Goal: Transaction & Acquisition: Book appointment/travel/reservation

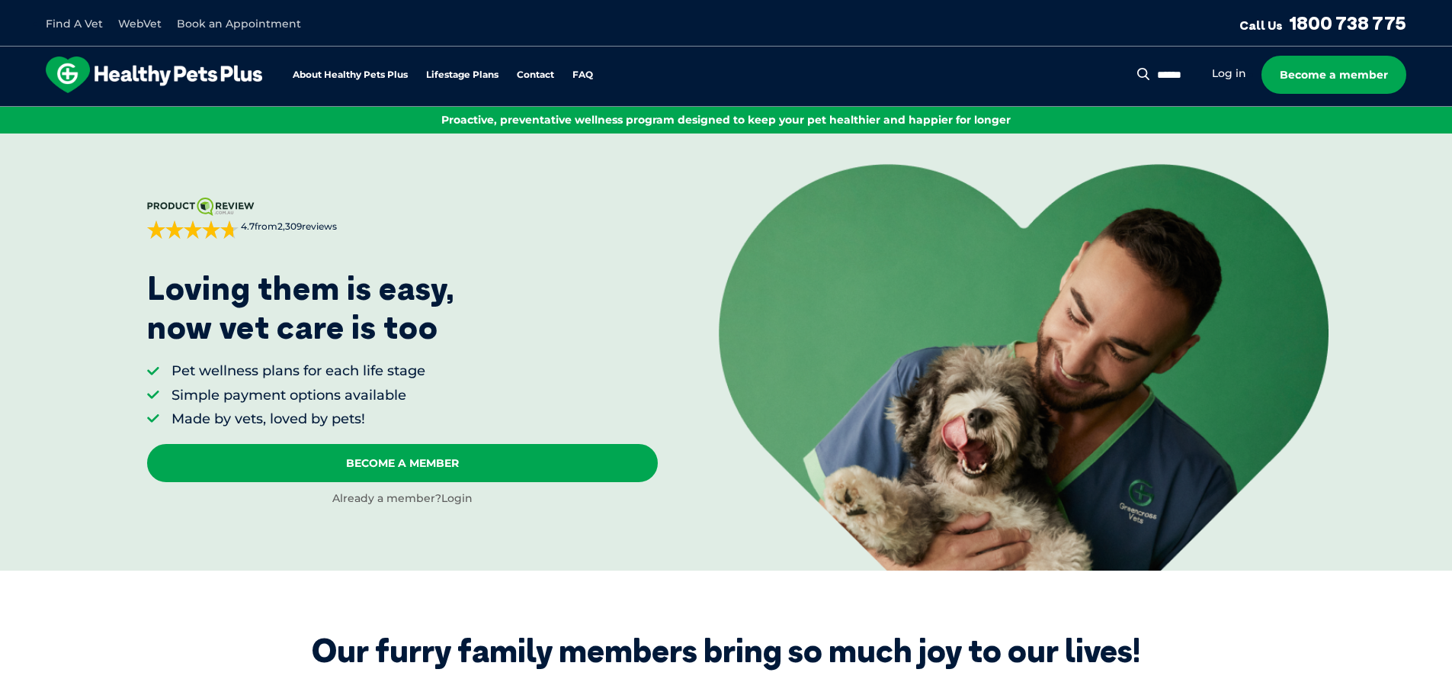
click at [460, 499] on link "Login" at bounding box center [456, 498] width 31 height 14
click at [1218, 72] on link "Log in" at bounding box center [1229, 73] width 34 height 14
click at [1226, 72] on link "Log in" at bounding box center [1229, 73] width 34 height 14
click at [1216, 74] on link "Log in" at bounding box center [1229, 73] width 34 height 14
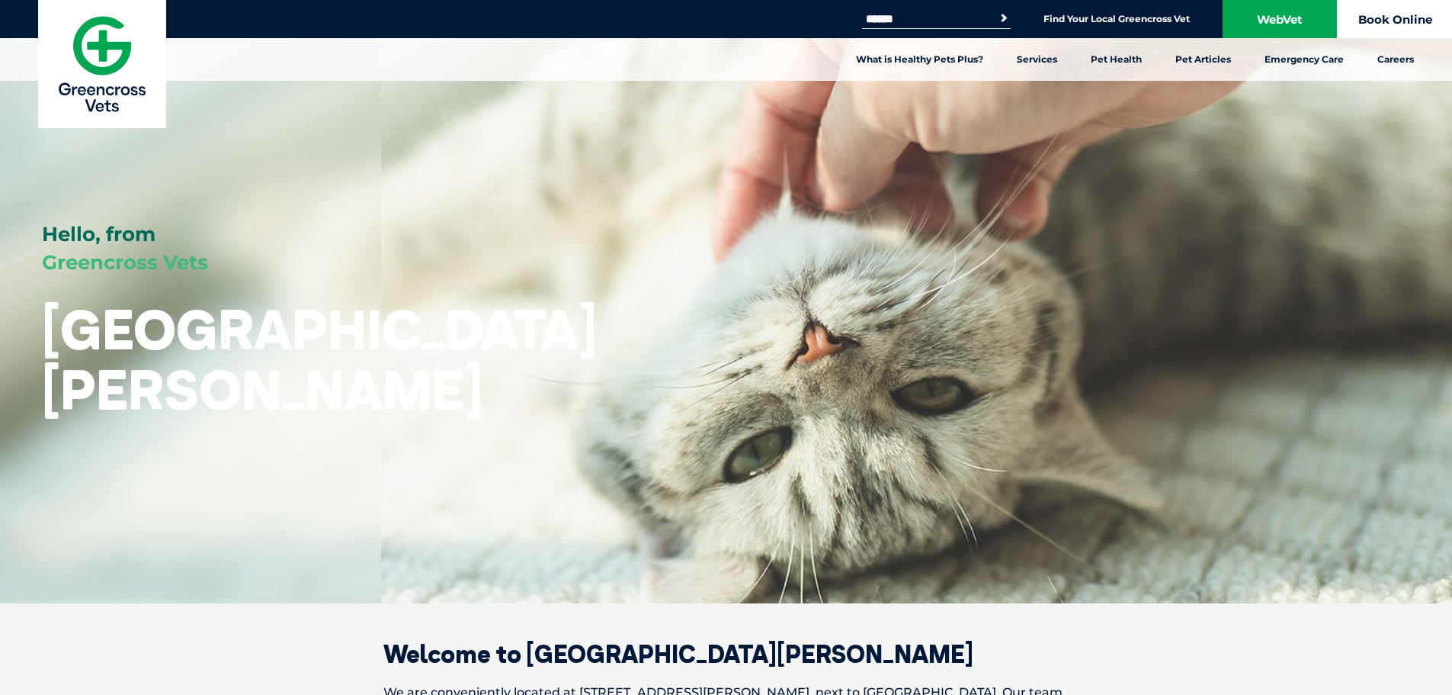
click at [1426, 8] on link "Book Online" at bounding box center [1395, 19] width 114 height 38
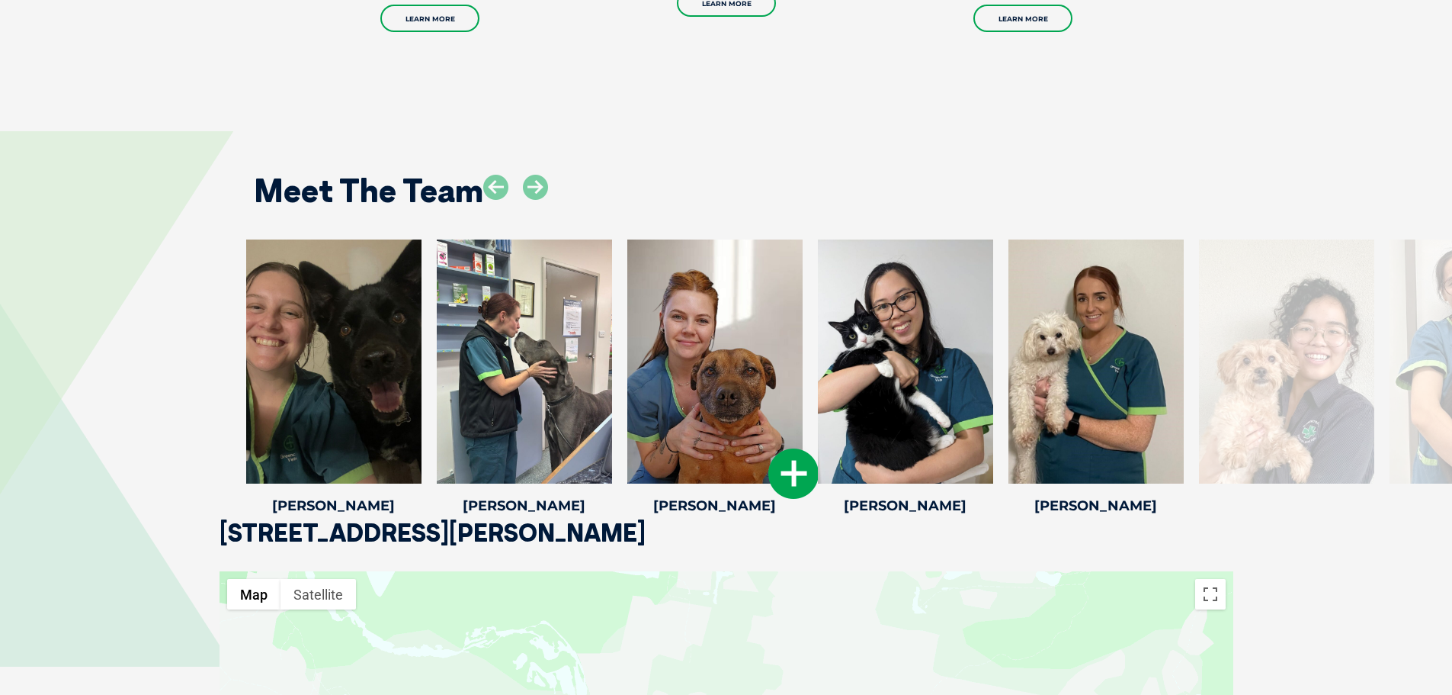
scroll to position [2287, 0]
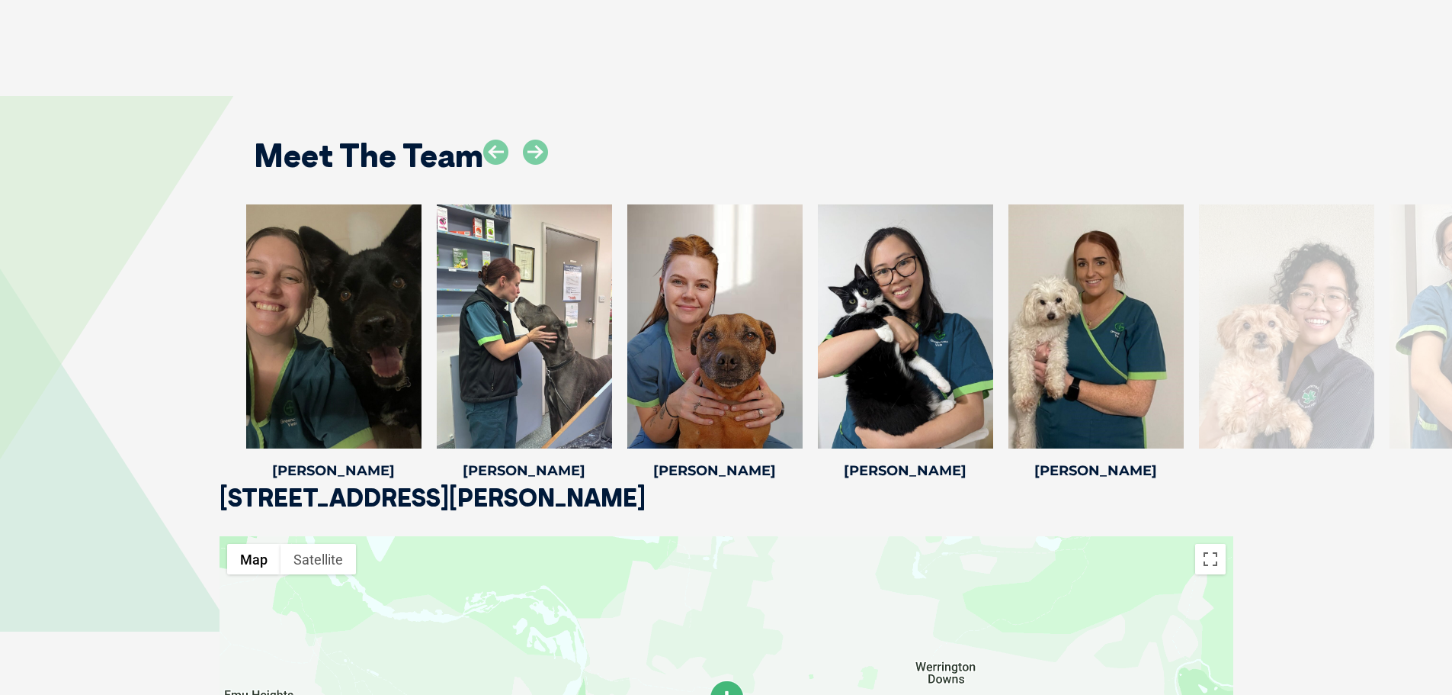
click at [1424, 303] on div at bounding box center [1477, 326] width 175 height 244
click at [1424, 326] on div at bounding box center [1477, 326] width 175 height 244
click at [536, 140] on icon at bounding box center [535, 152] width 25 height 25
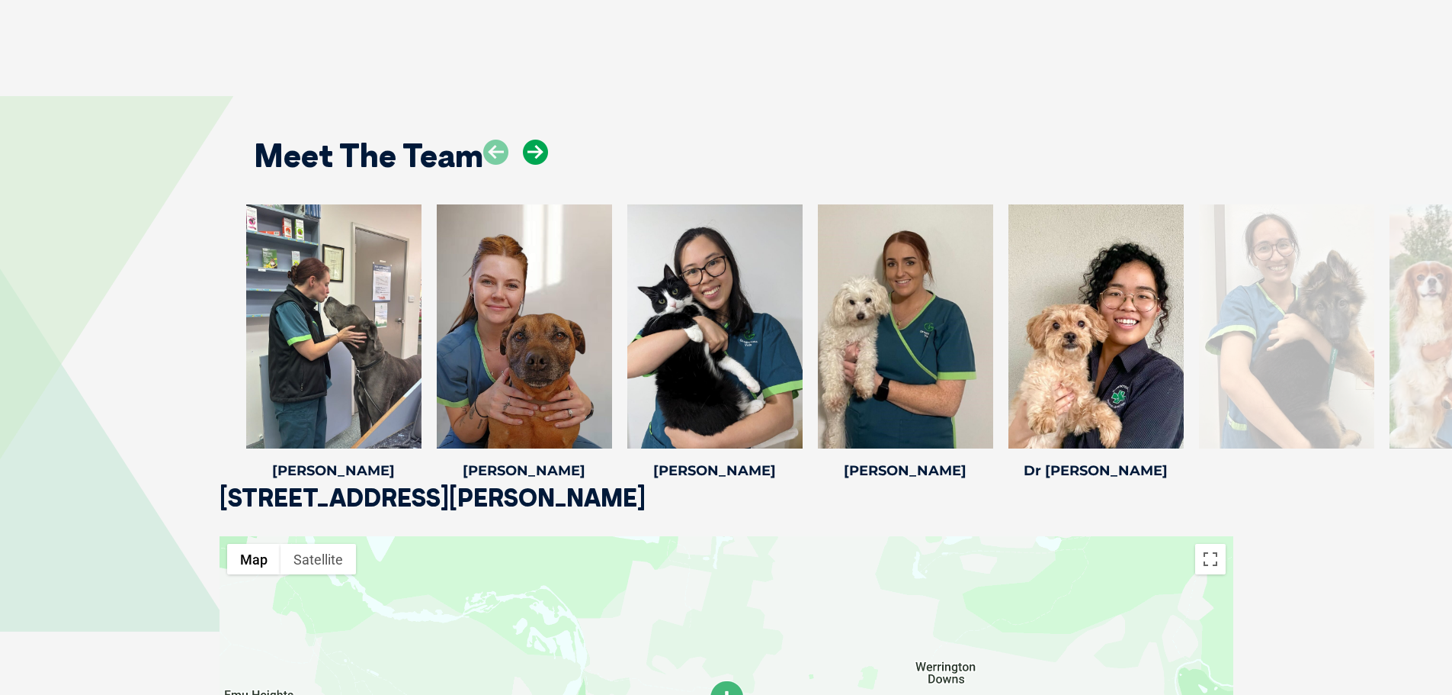
click at [534, 140] on icon at bounding box center [535, 152] width 25 height 25
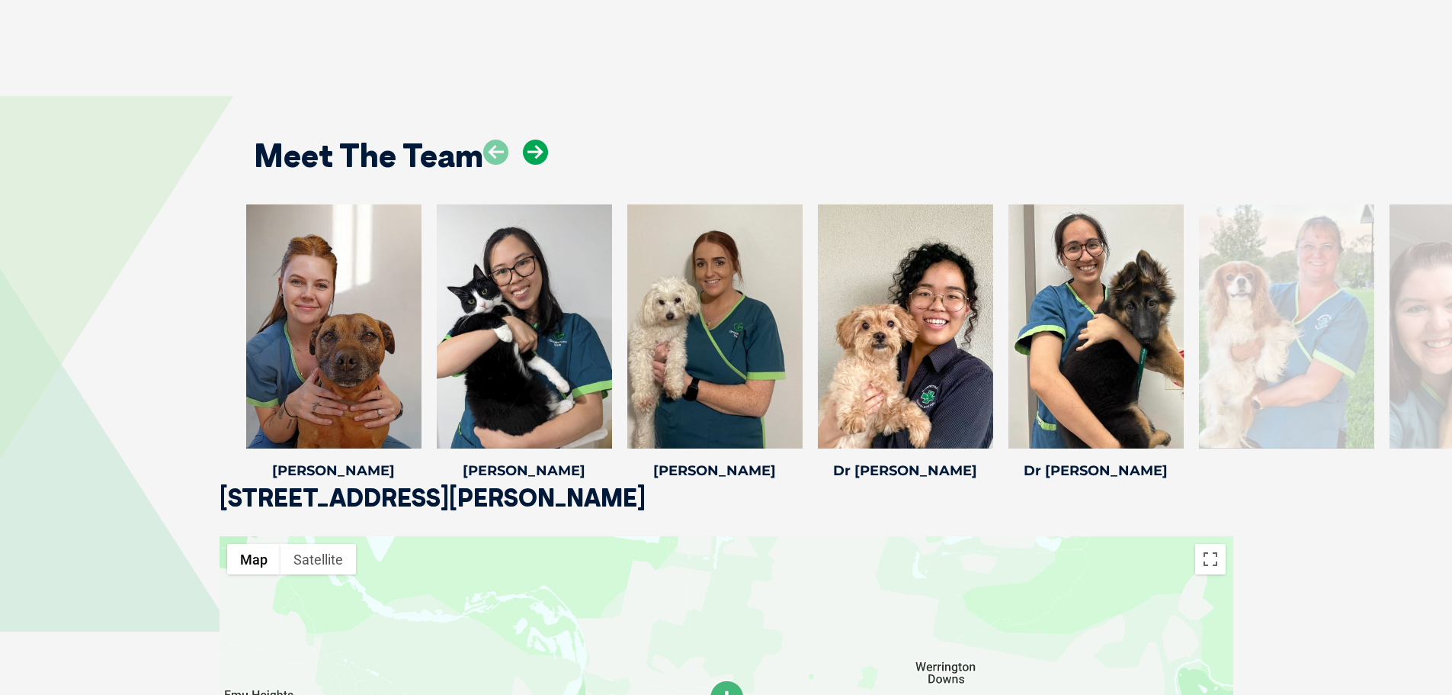
click at [534, 140] on icon at bounding box center [535, 152] width 25 height 25
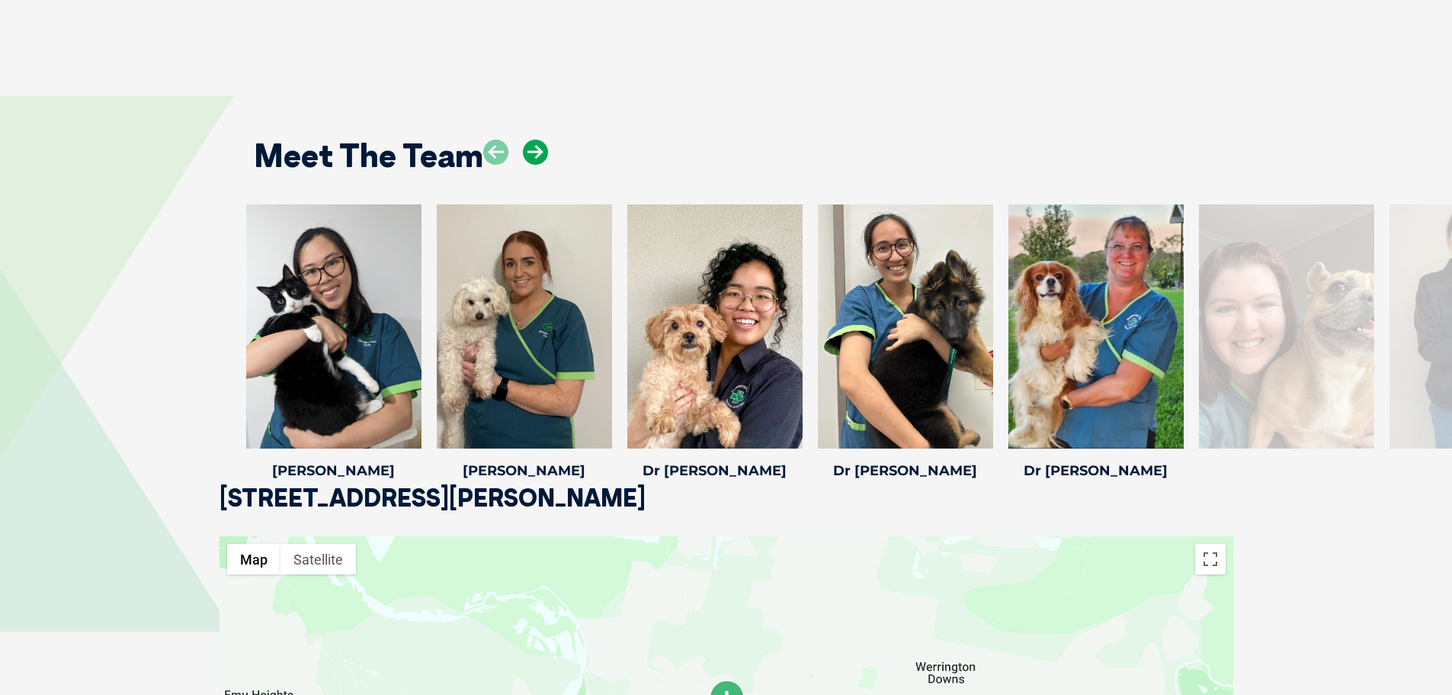
click at [534, 140] on icon at bounding box center [535, 152] width 25 height 25
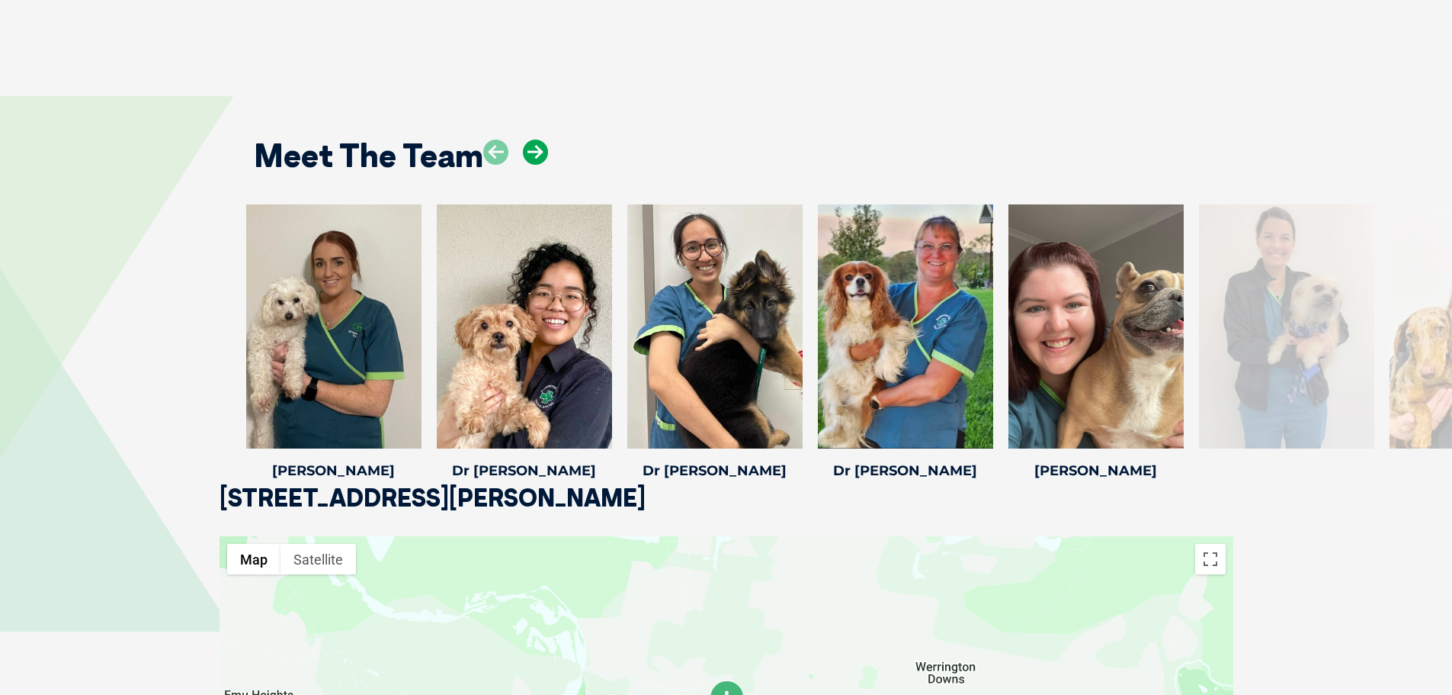
click at [534, 140] on icon at bounding box center [535, 152] width 25 height 25
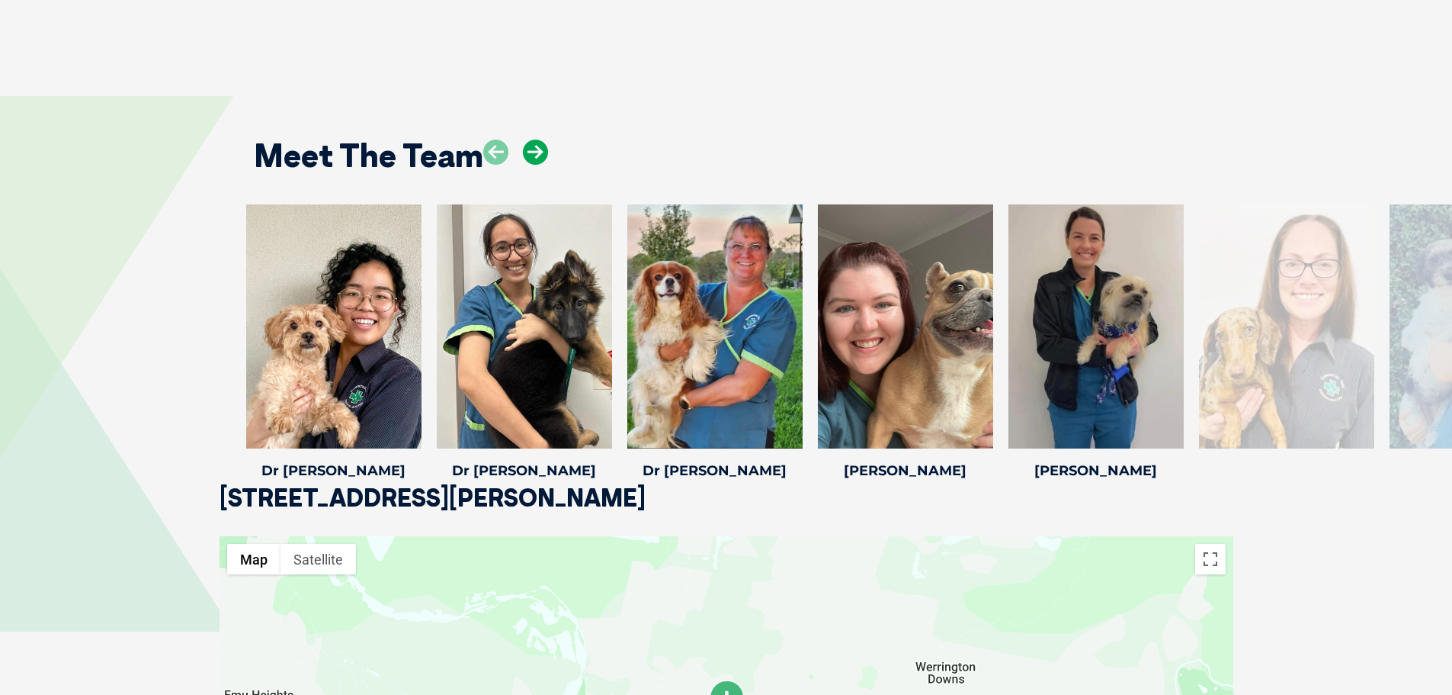
click at [534, 140] on icon at bounding box center [535, 152] width 25 height 25
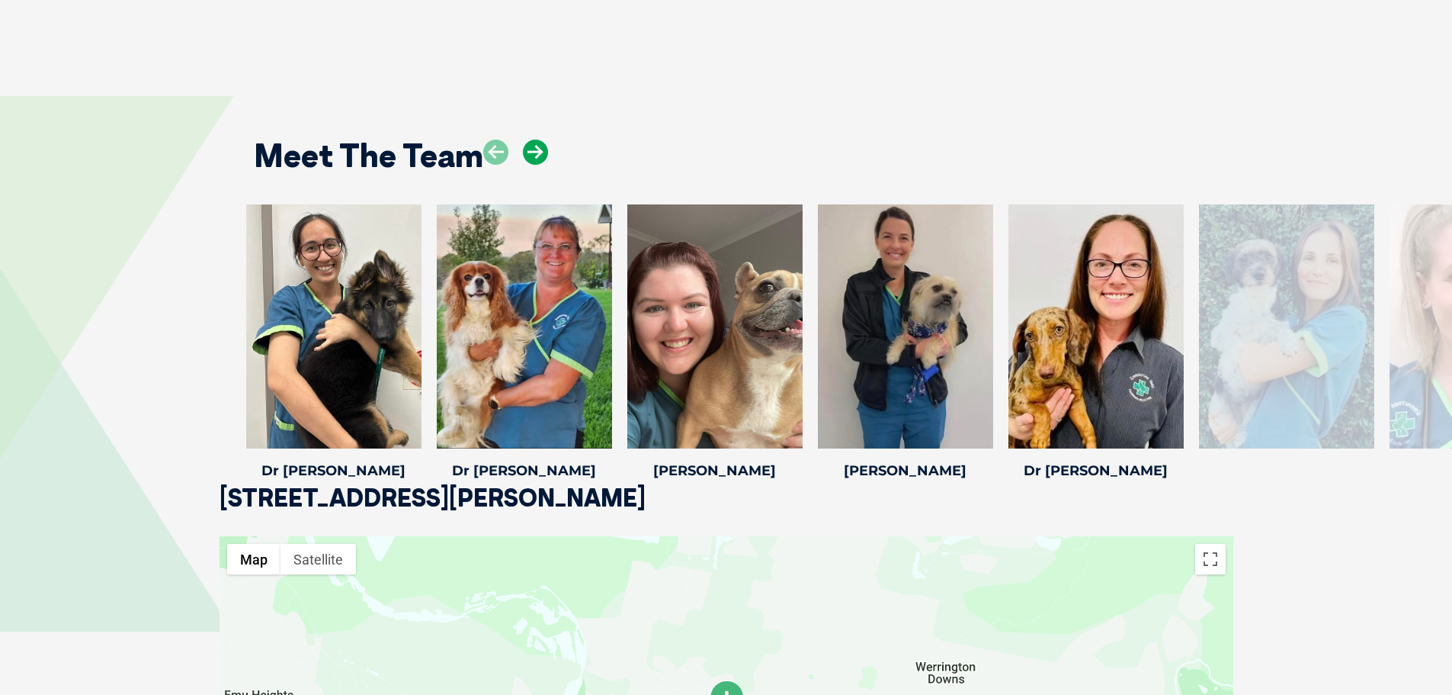
click at [534, 140] on icon at bounding box center [535, 152] width 25 height 25
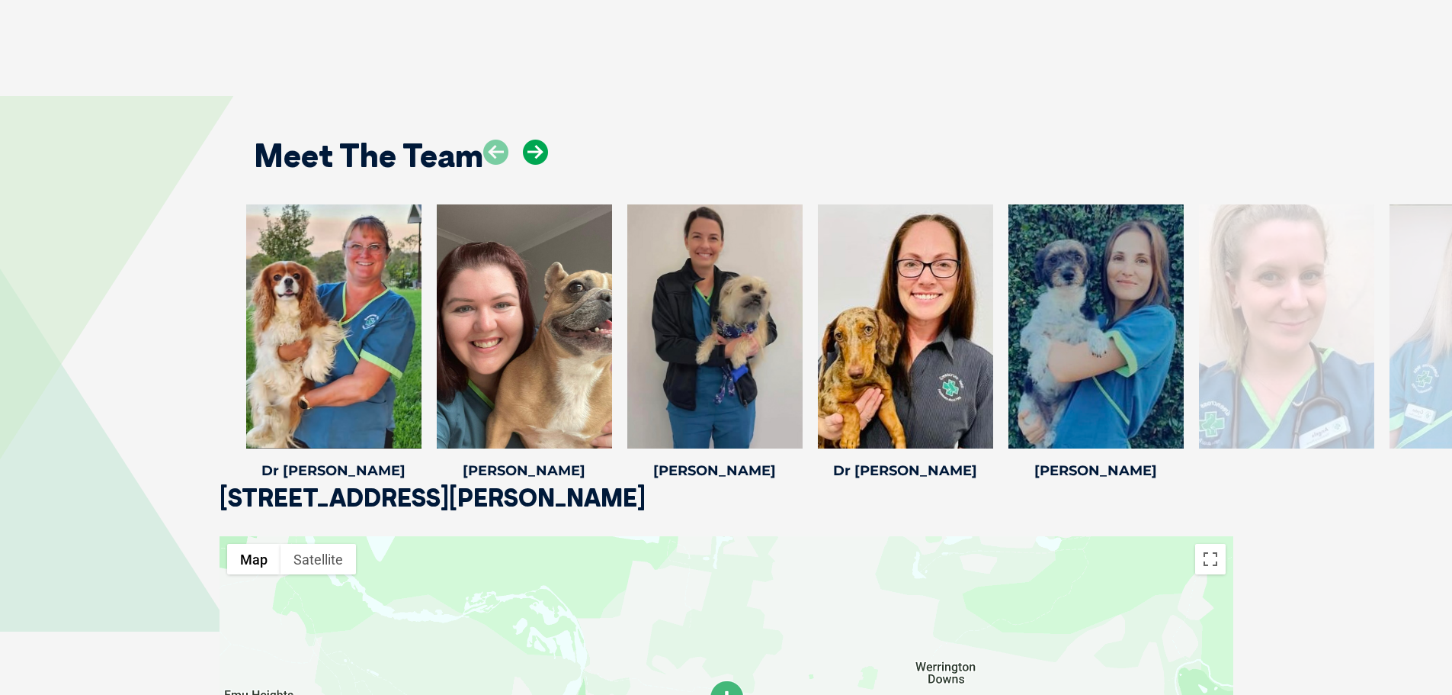
click at [534, 140] on icon at bounding box center [535, 152] width 25 height 25
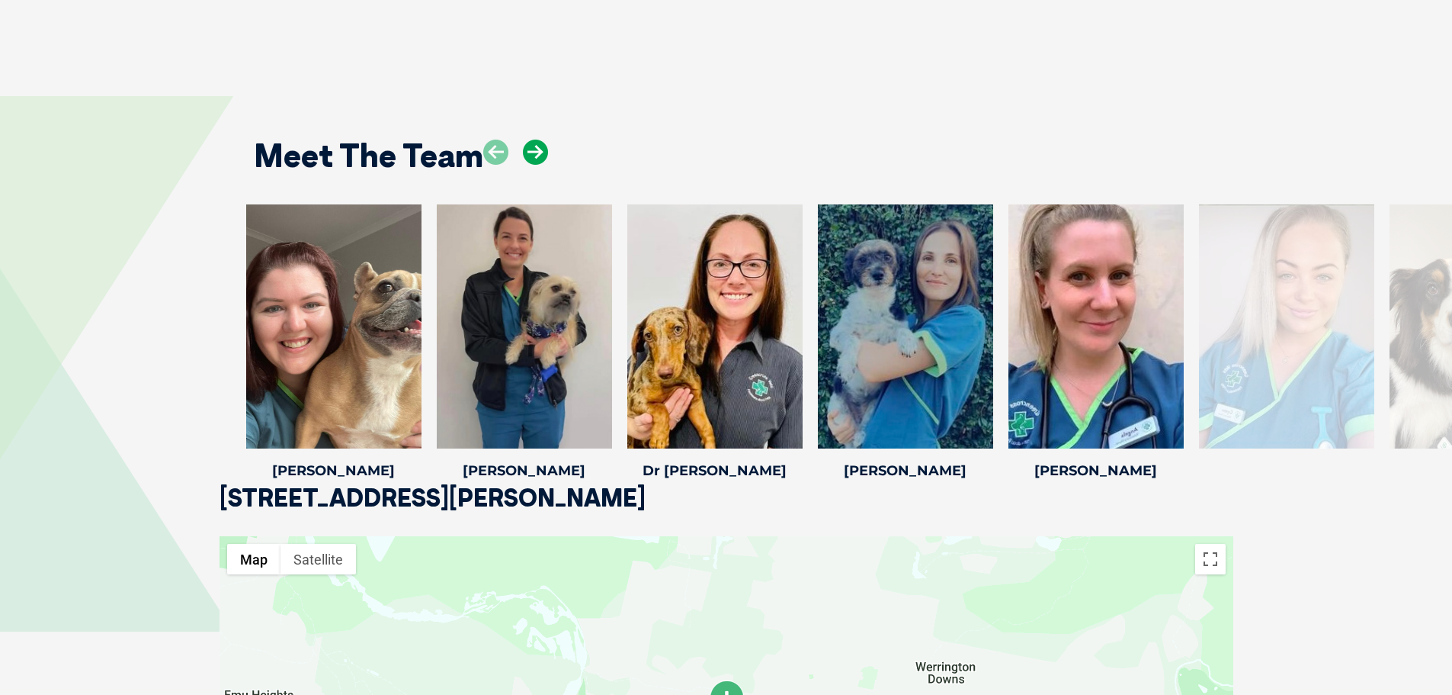
click at [534, 140] on icon at bounding box center [535, 152] width 25 height 25
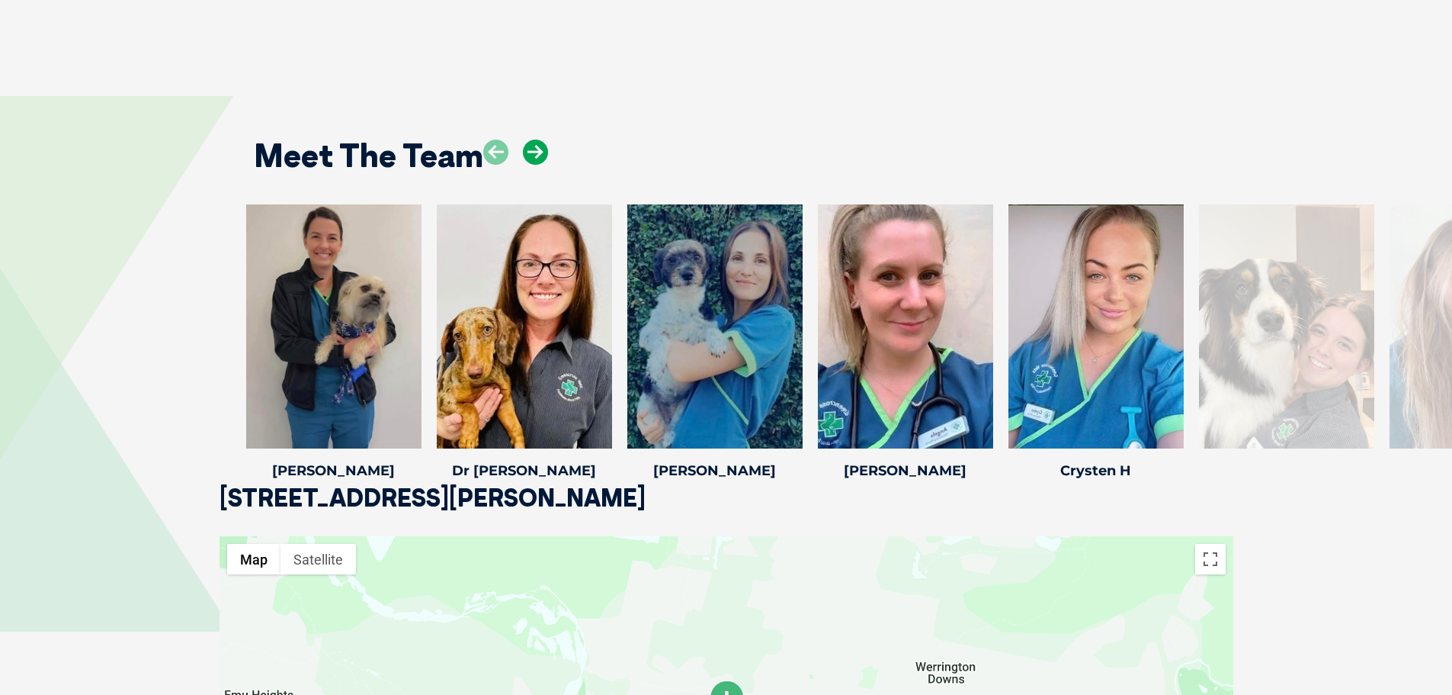
click at [534, 140] on icon at bounding box center [535, 152] width 25 height 25
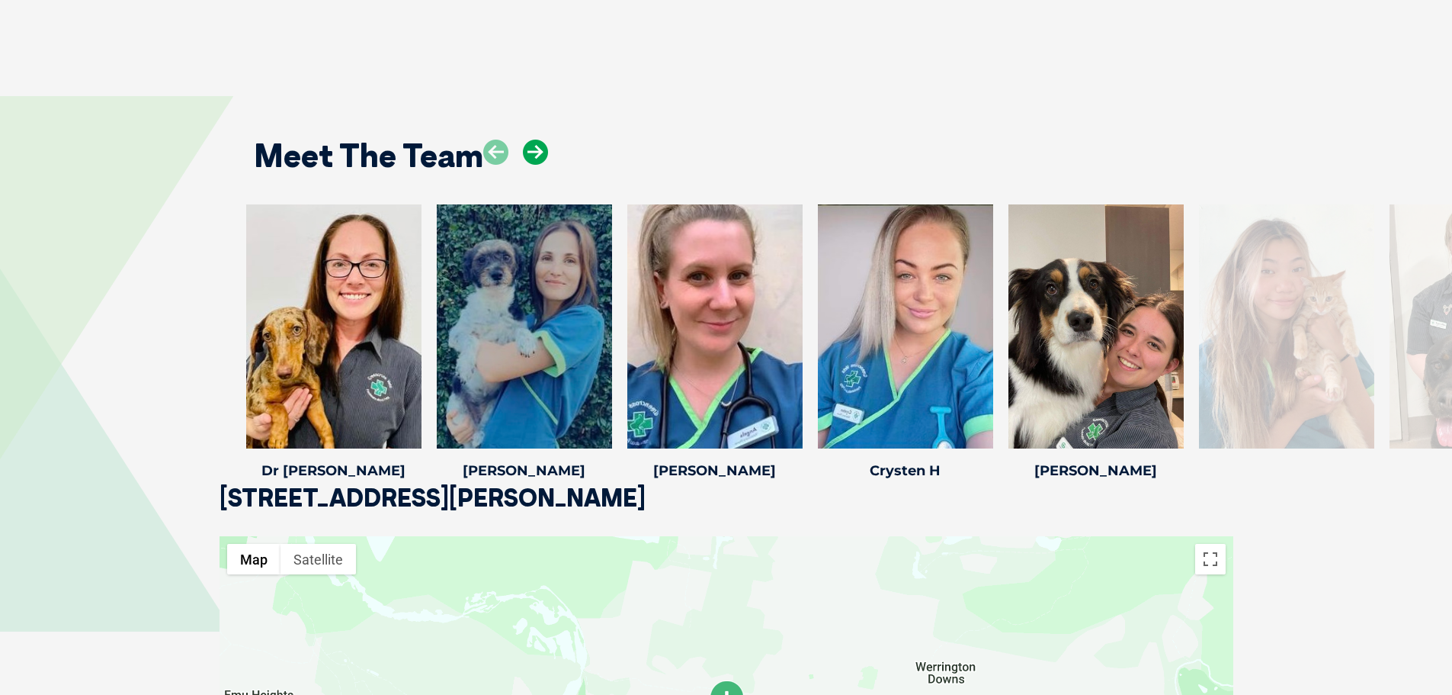
click at [539, 140] on icon at bounding box center [535, 152] width 25 height 25
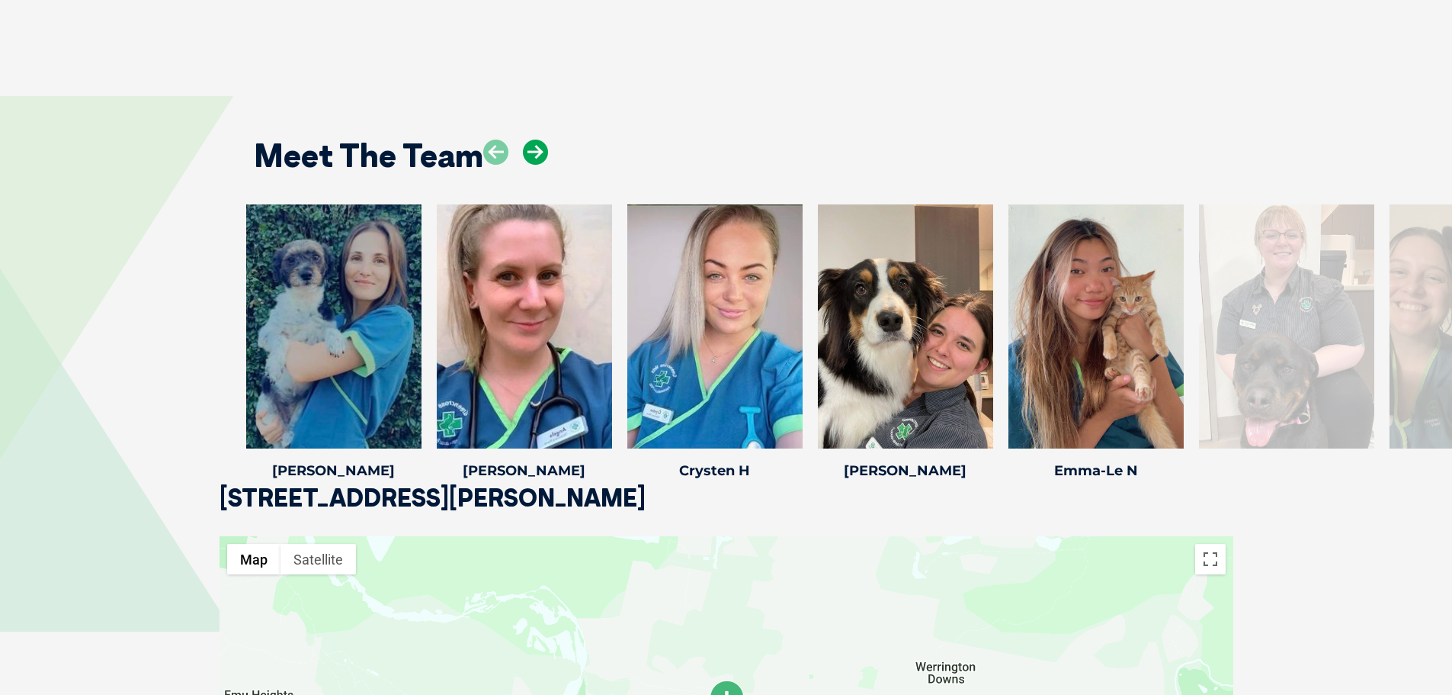
click at [535, 140] on icon at bounding box center [535, 152] width 25 height 25
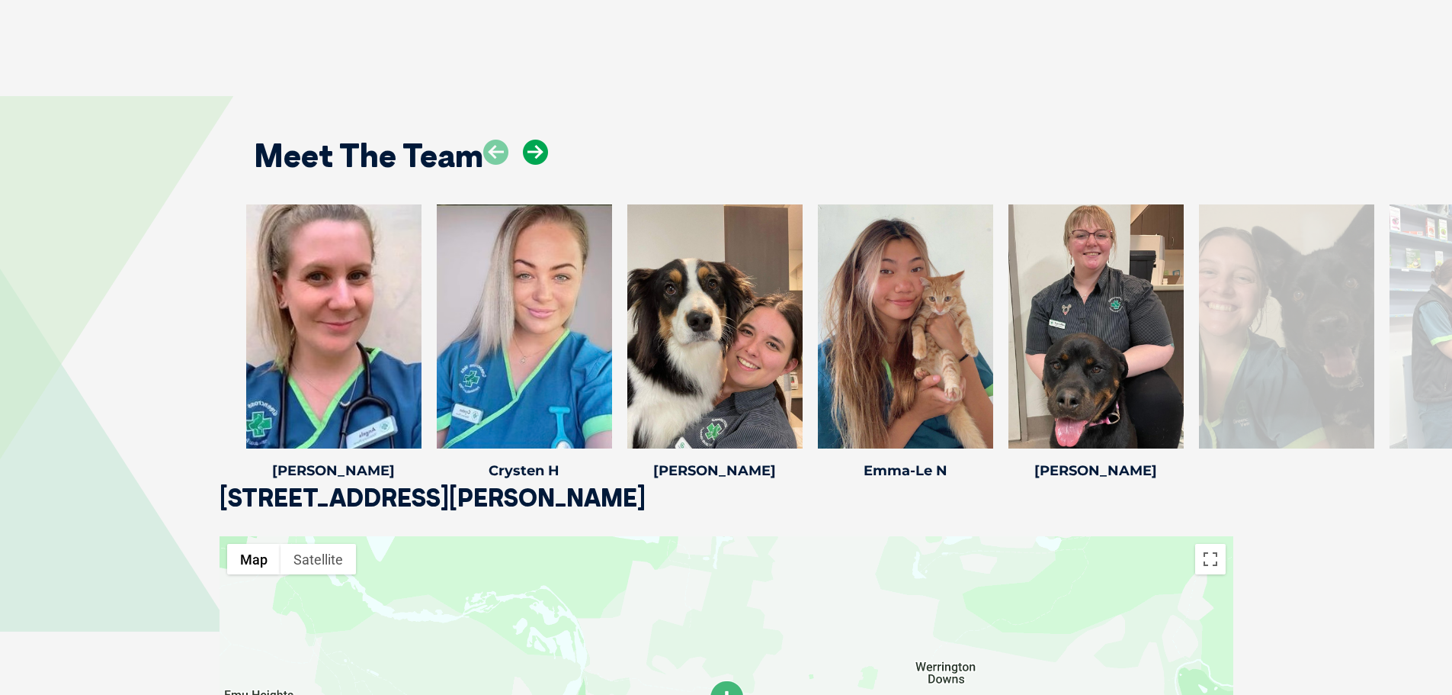
click at [535, 140] on icon at bounding box center [535, 152] width 25 height 25
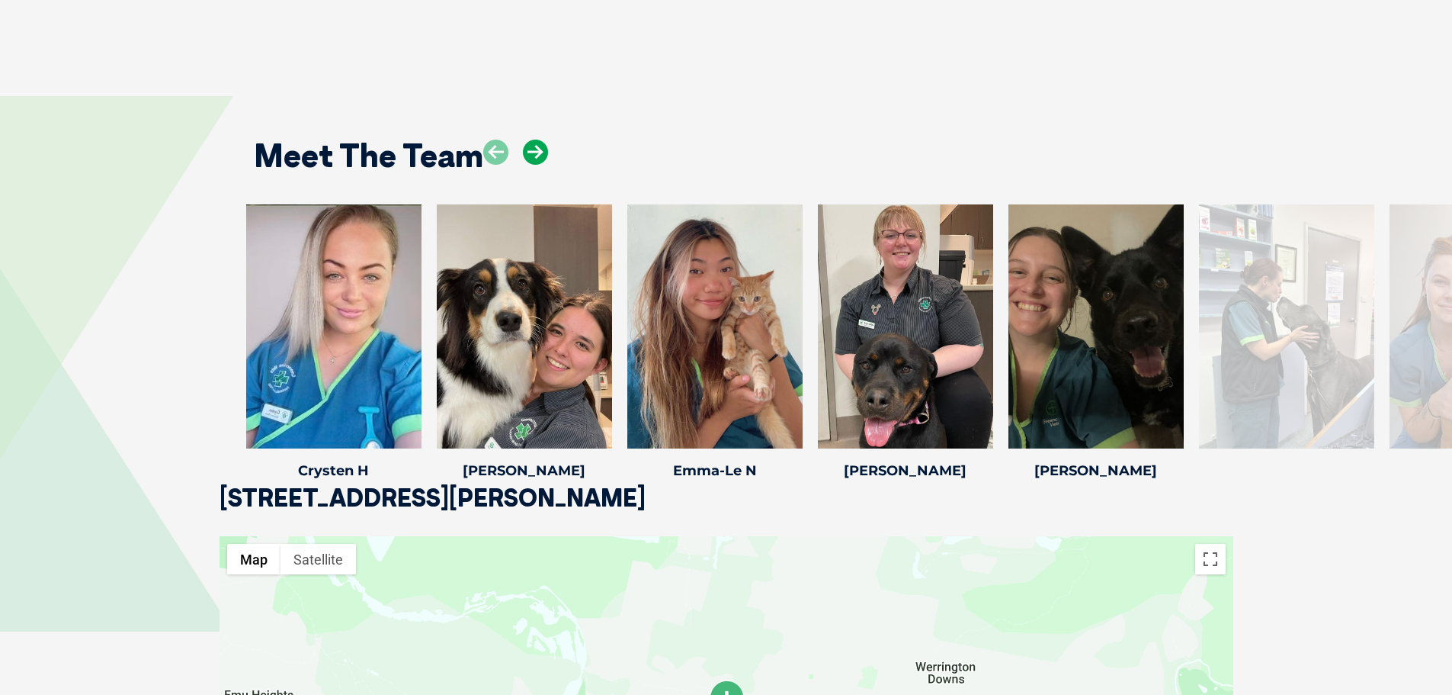
click at [535, 140] on icon at bounding box center [535, 152] width 25 height 25
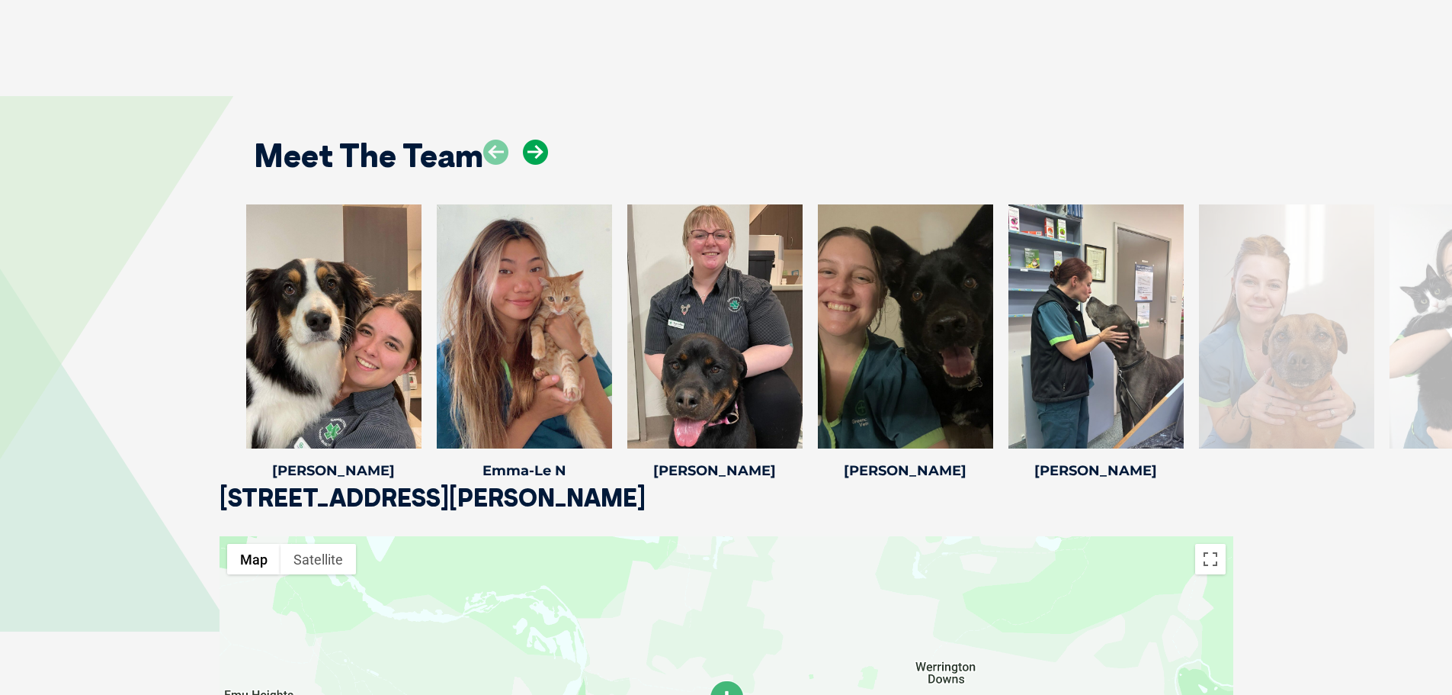
click at [535, 140] on icon at bounding box center [535, 152] width 25 height 25
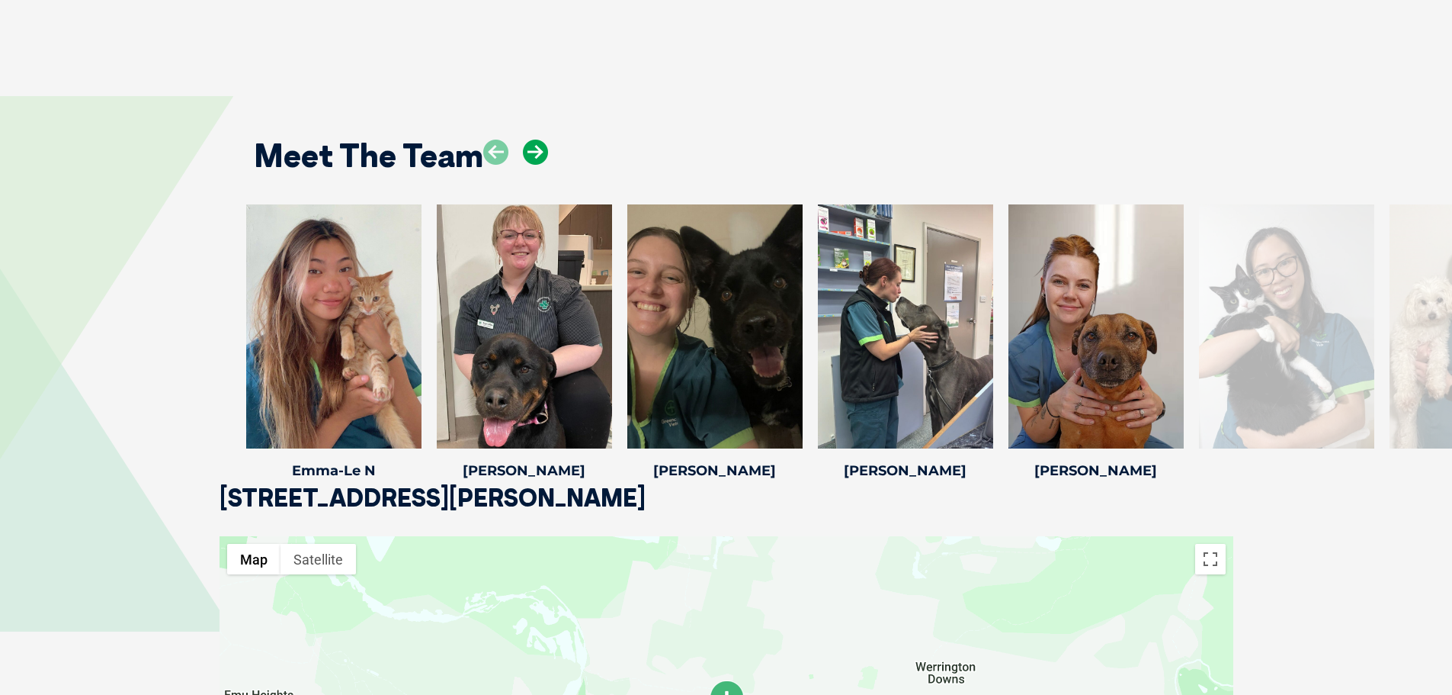
click at [535, 140] on icon at bounding box center [535, 152] width 25 height 25
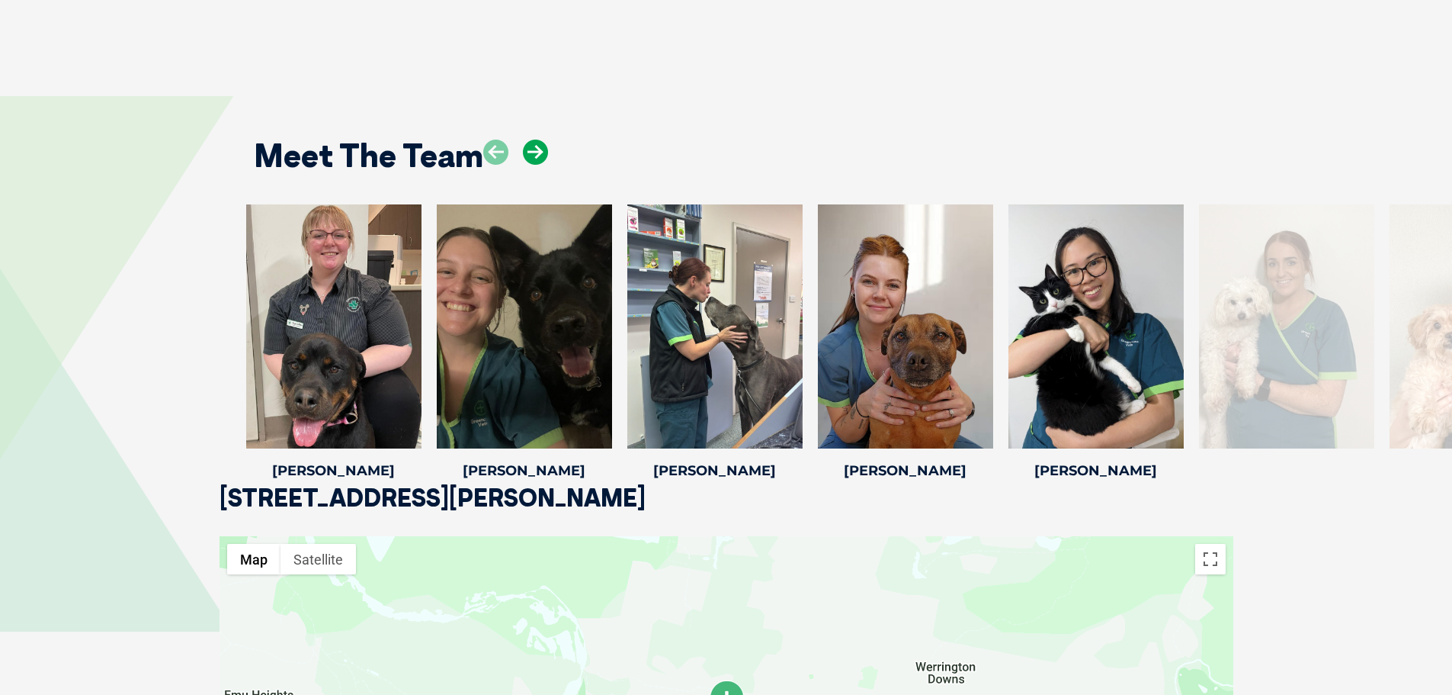
click at [535, 140] on icon at bounding box center [535, 152] width 25 height 25
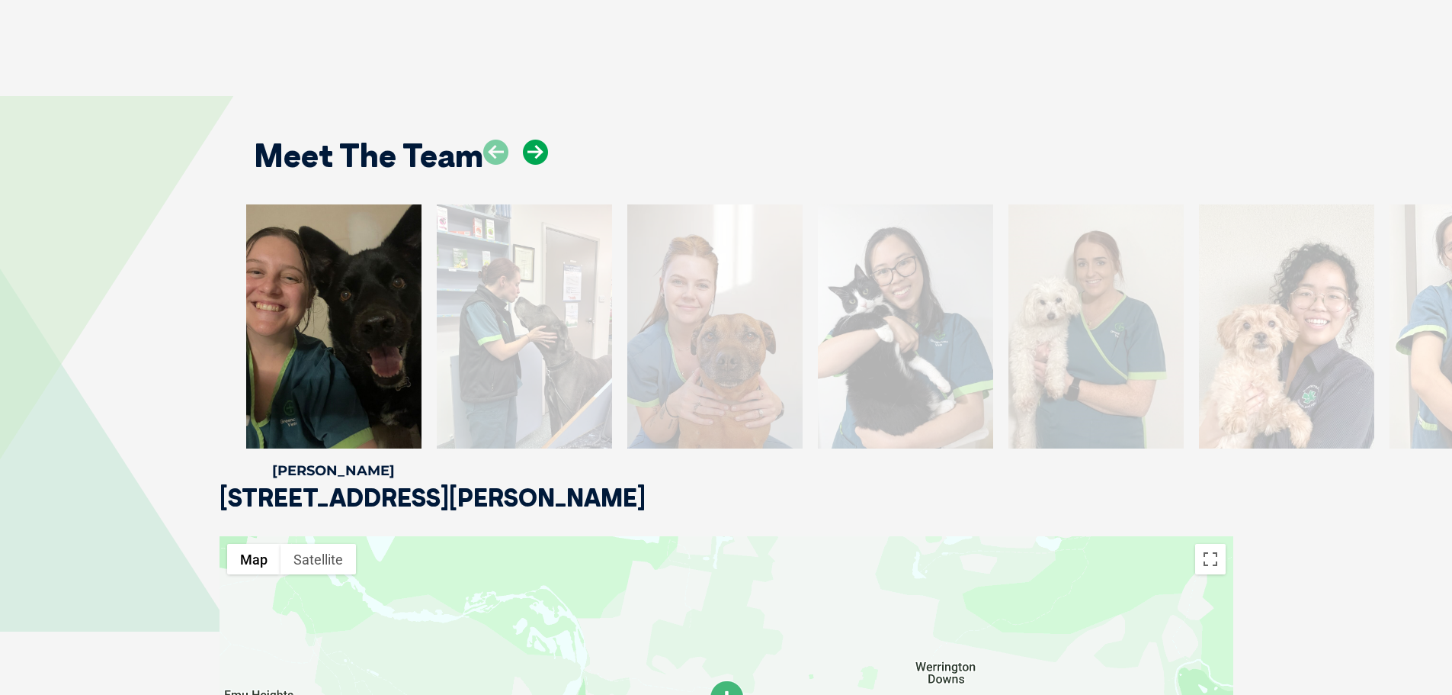
click at [535, 140] on icon at bounding box center [535, 152] width 25 height 25
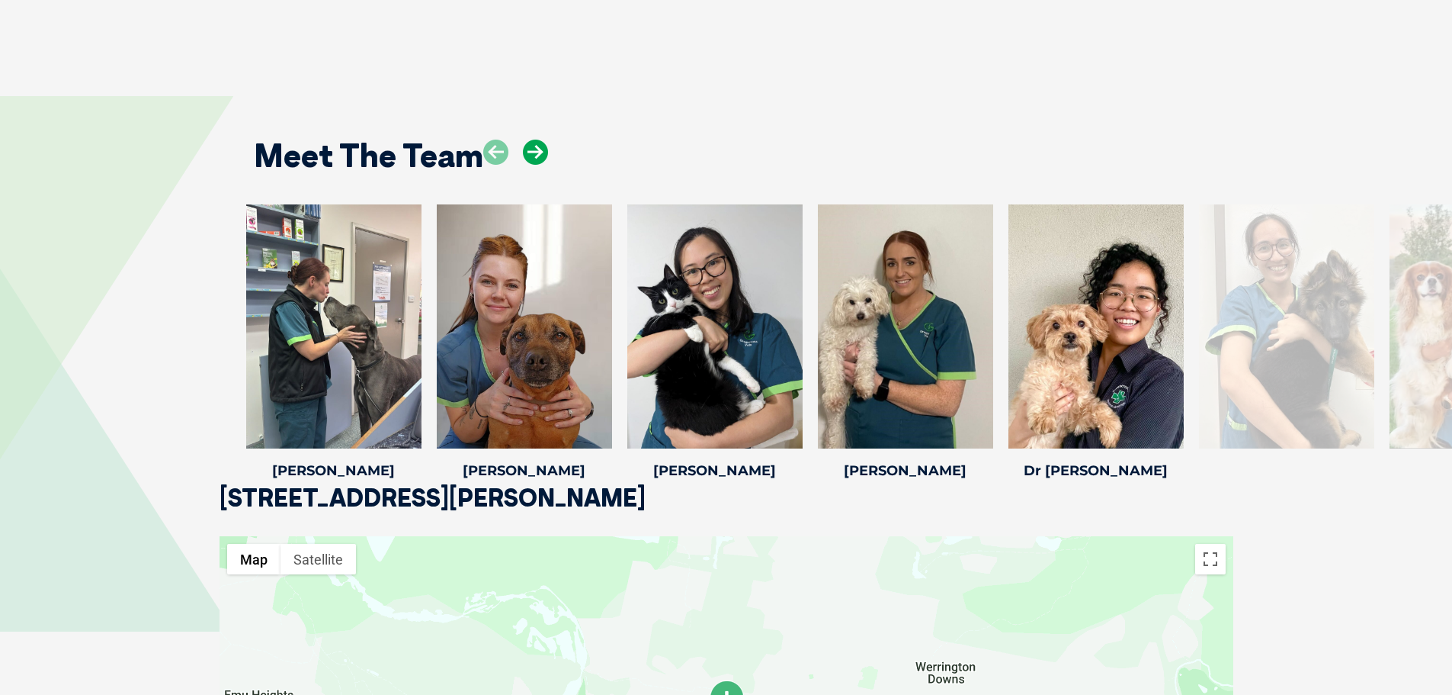
click at [535, 140] on icon at bounding box center [535, 152] width 25 height 25
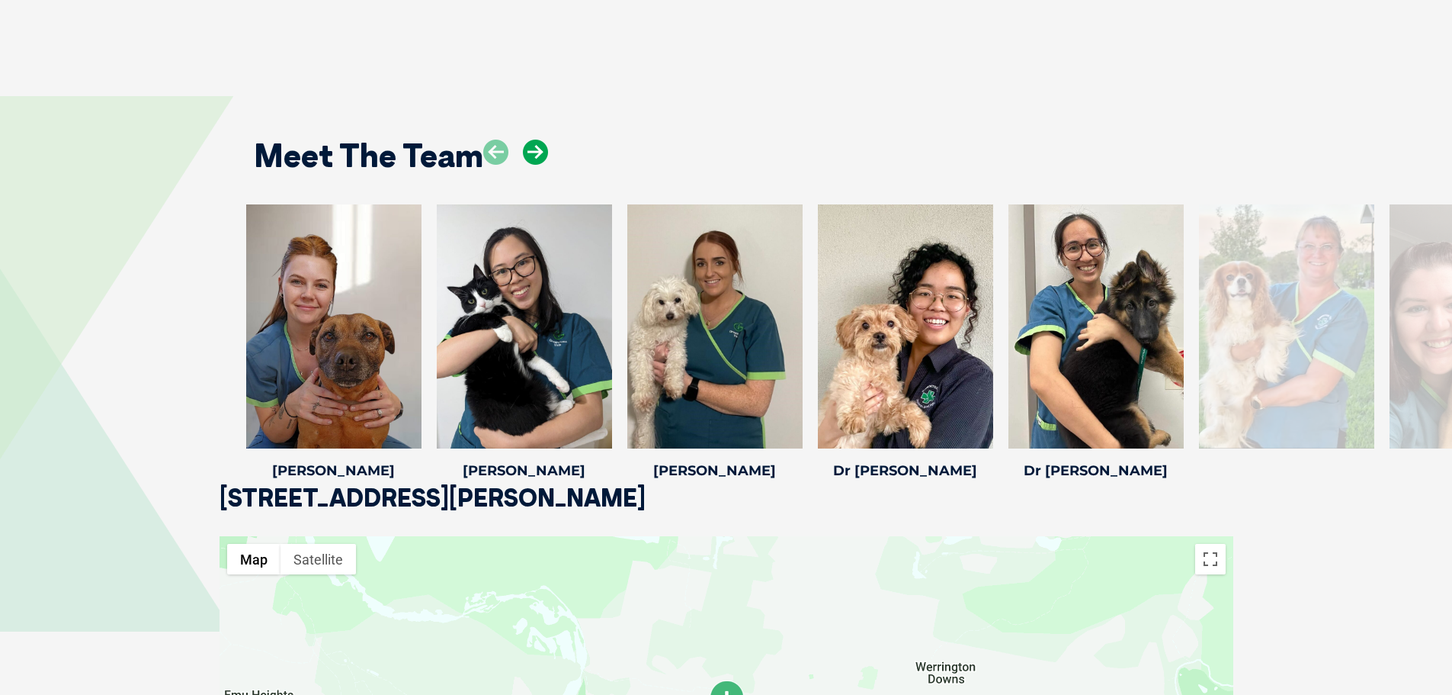
click at [535, 140] on icon at bounding box center [535, 152] width 25 height 25
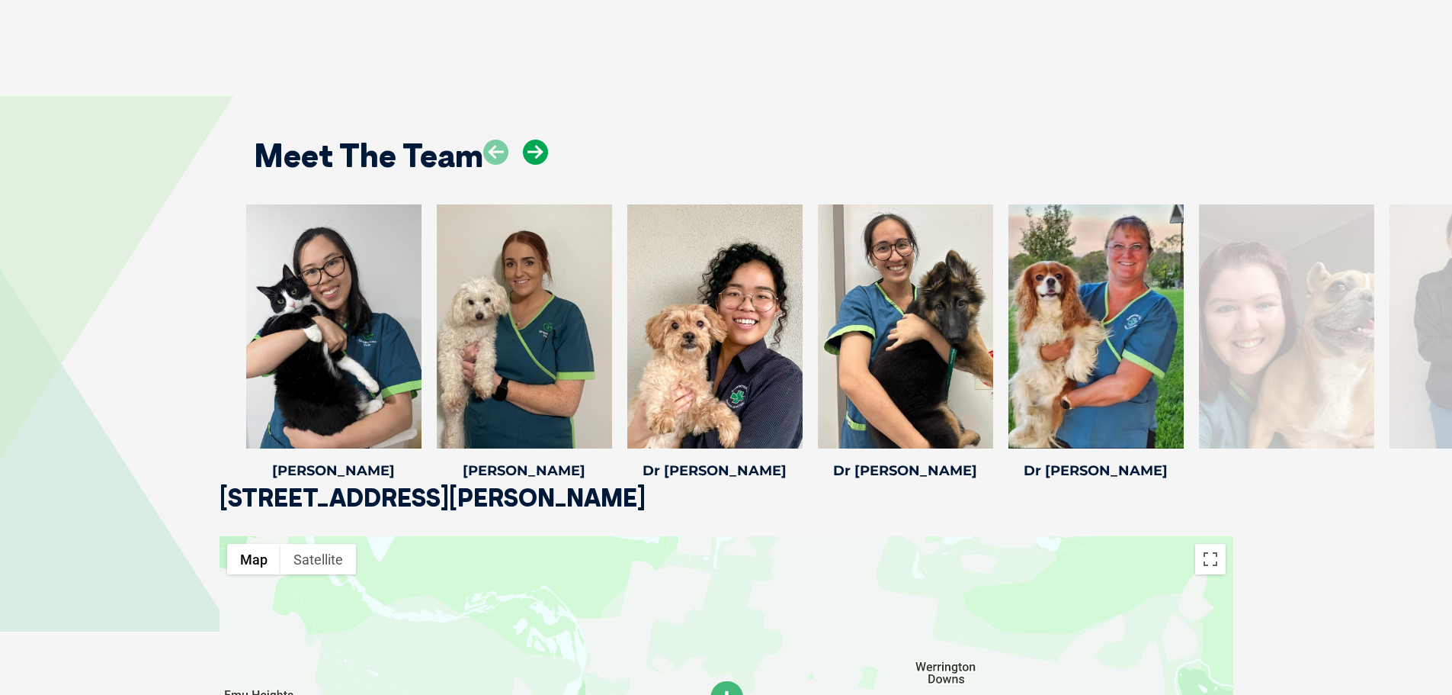
click at [535, 140] on icon at bounding box center [535, 152] width 25 height 25
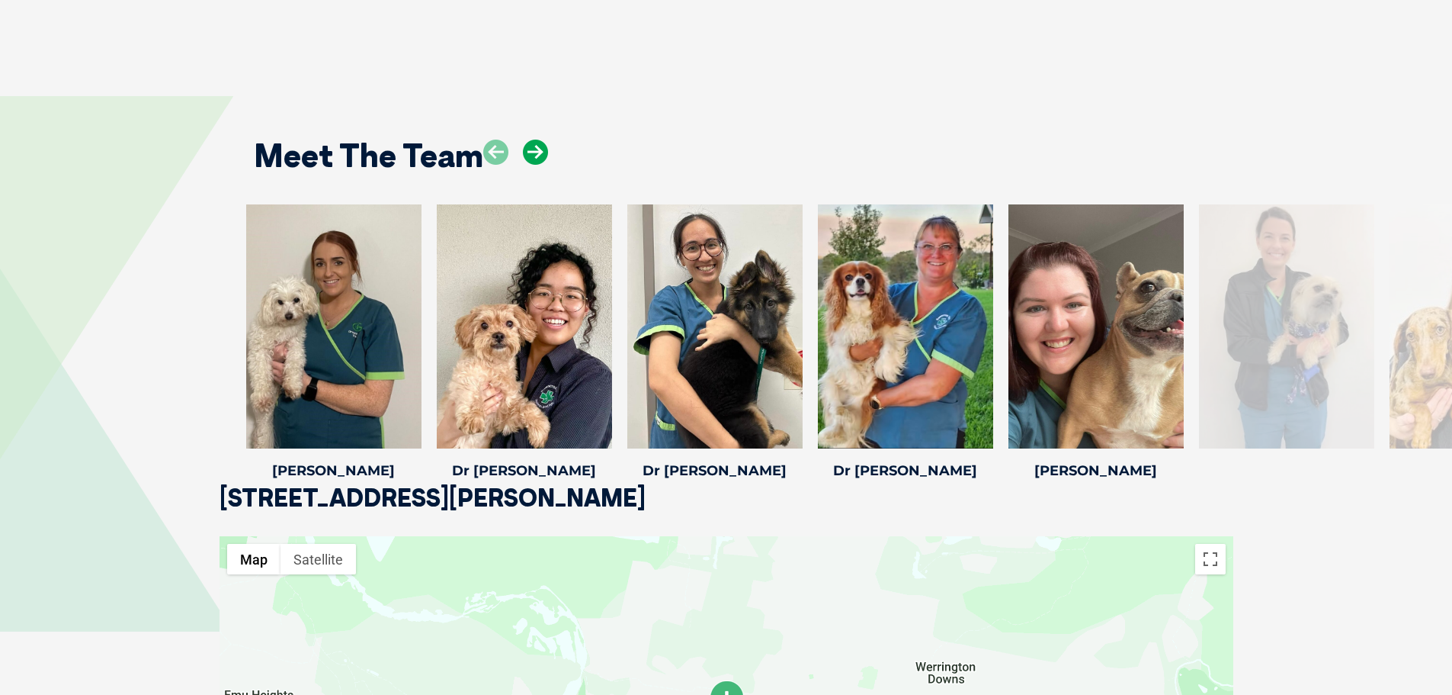
click at [535, 140] on icon at bounding box center [535, 152] width 25 height 25
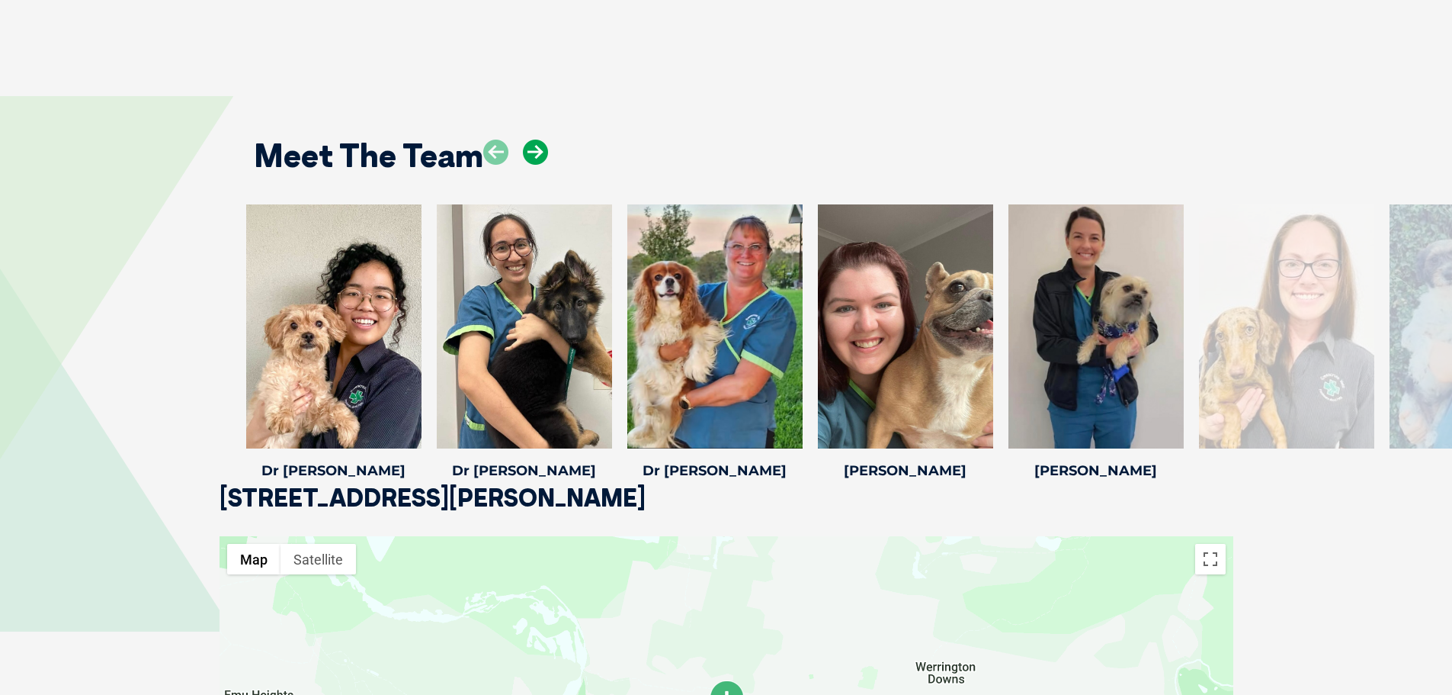
click at [535, 140] on icon at bounding box center [535, 152] width 25 height 25
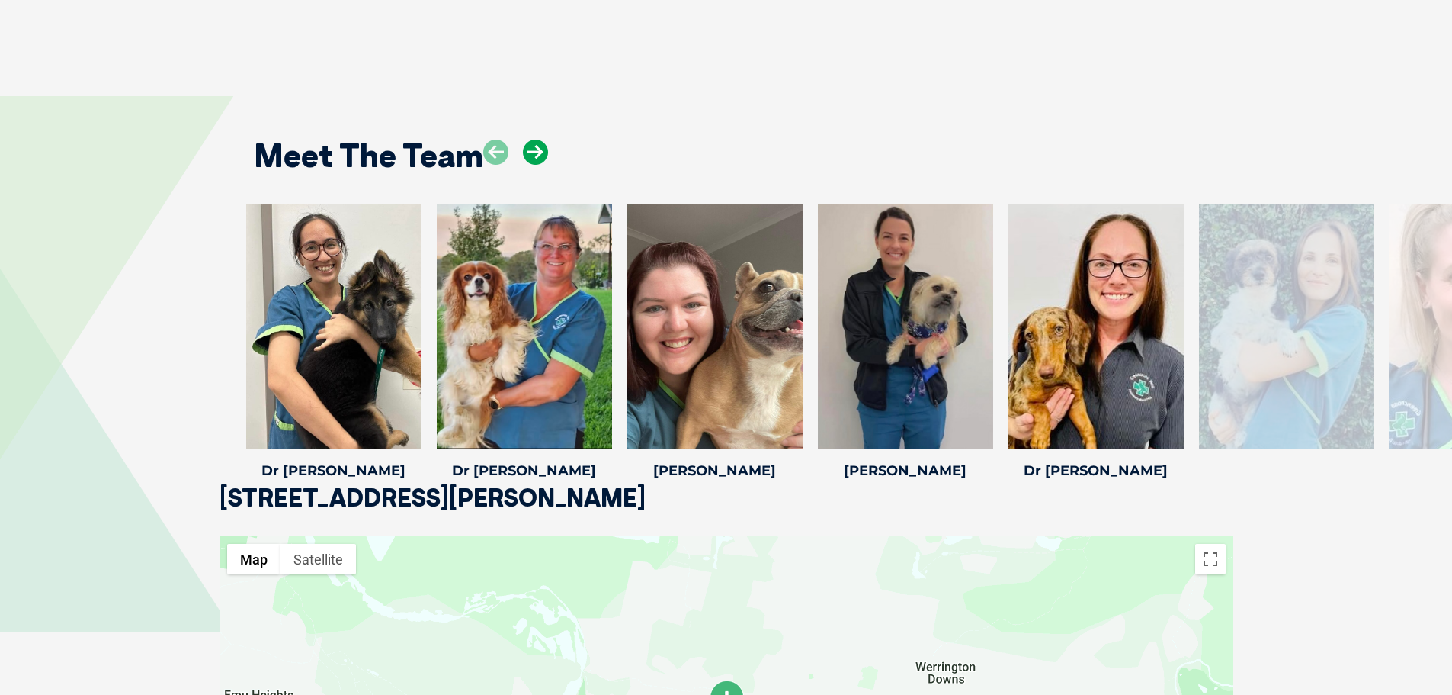
click at [535, 140] on icon at bounding box center [535, 152] width 25 height 25
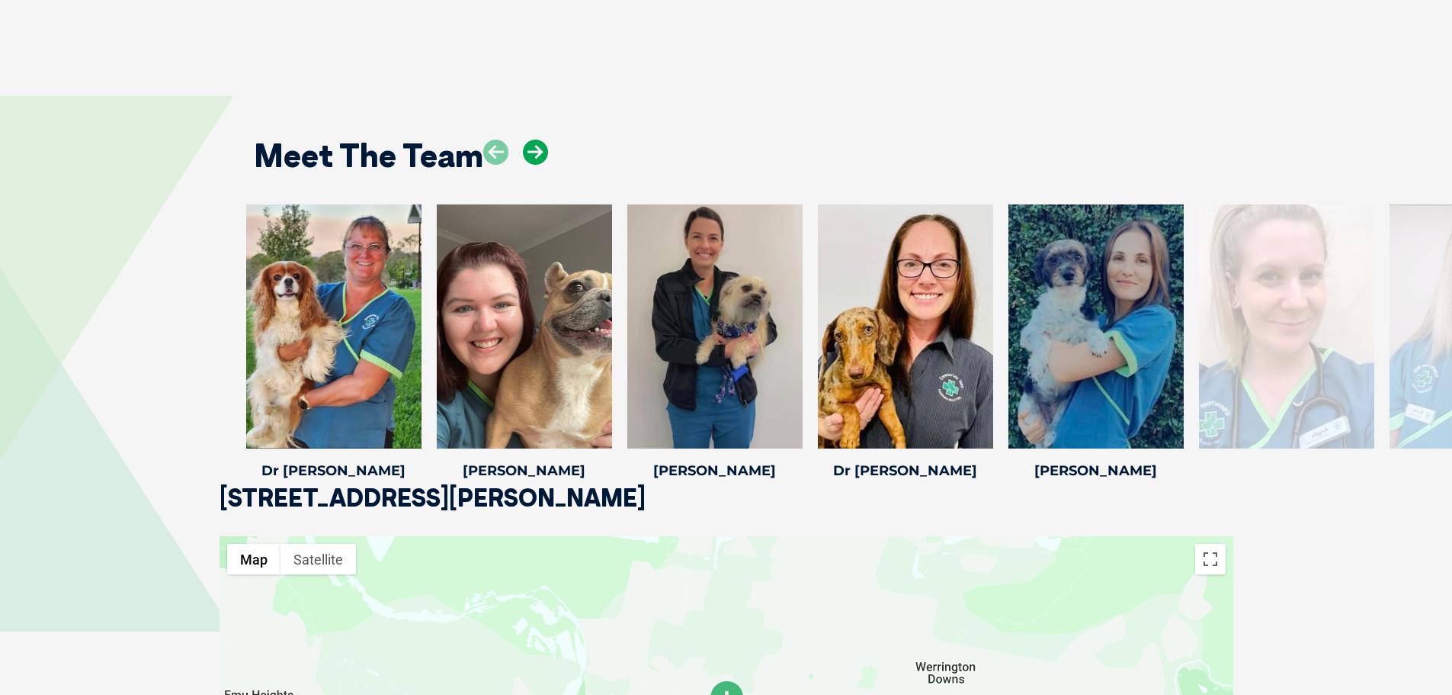
click at [535, 140] on icon at bounding box center [535, 152] width 25 height 25
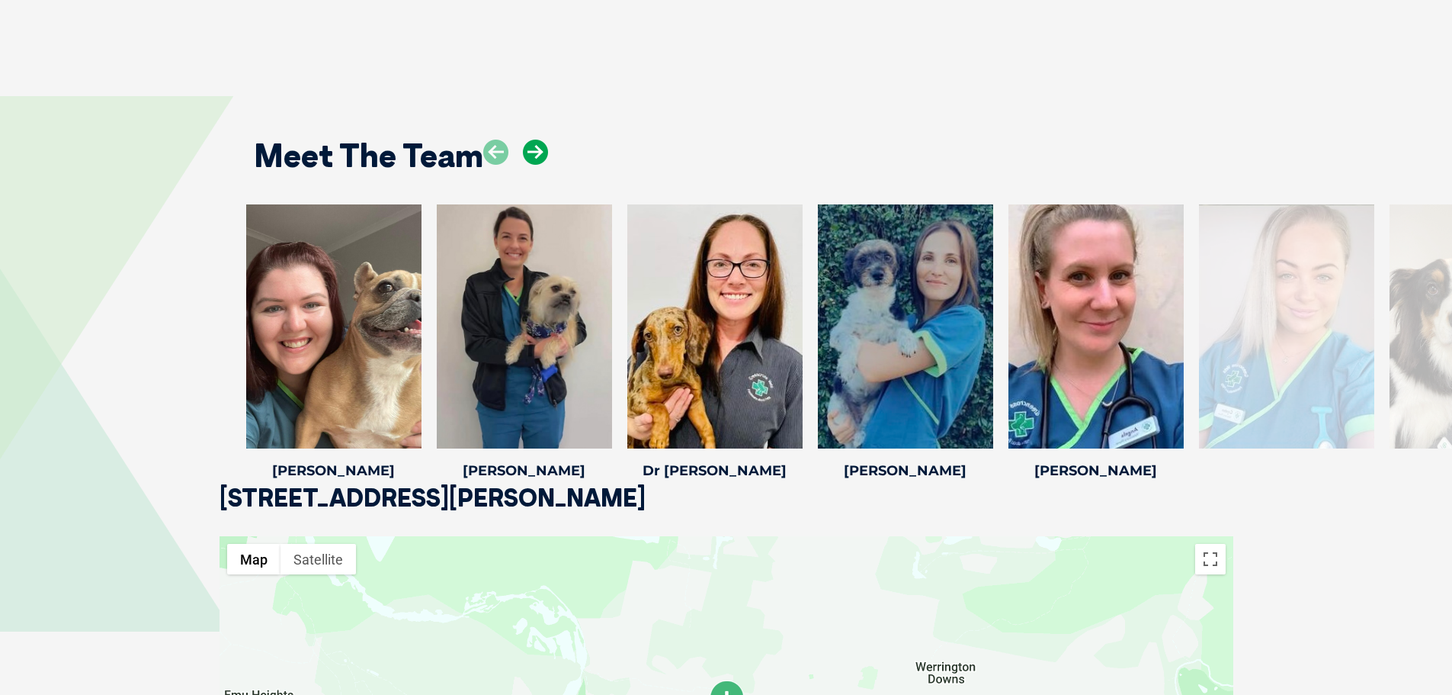
click at [535, 140] on icon at bounding box center [535, 152] width 25 height 25
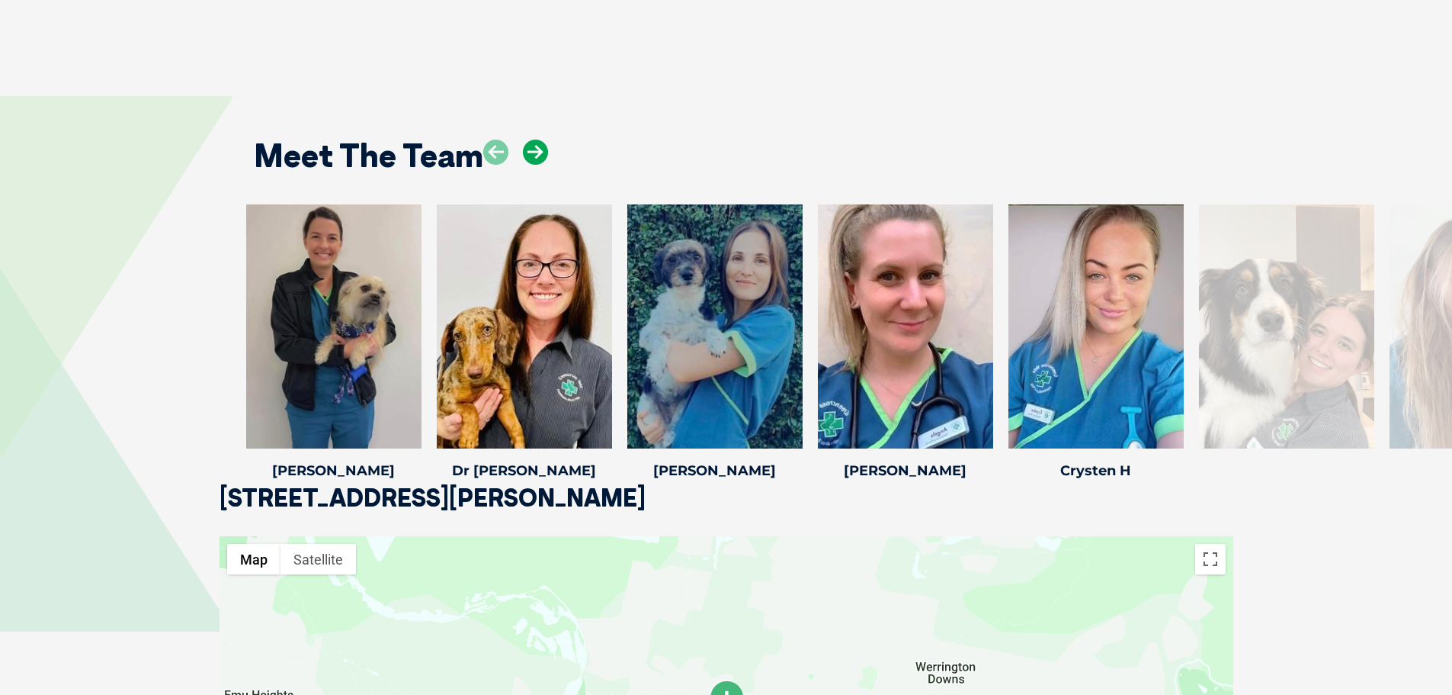
click at [535, 140] on icon at bounding box center [535, 152] width 25 height 25
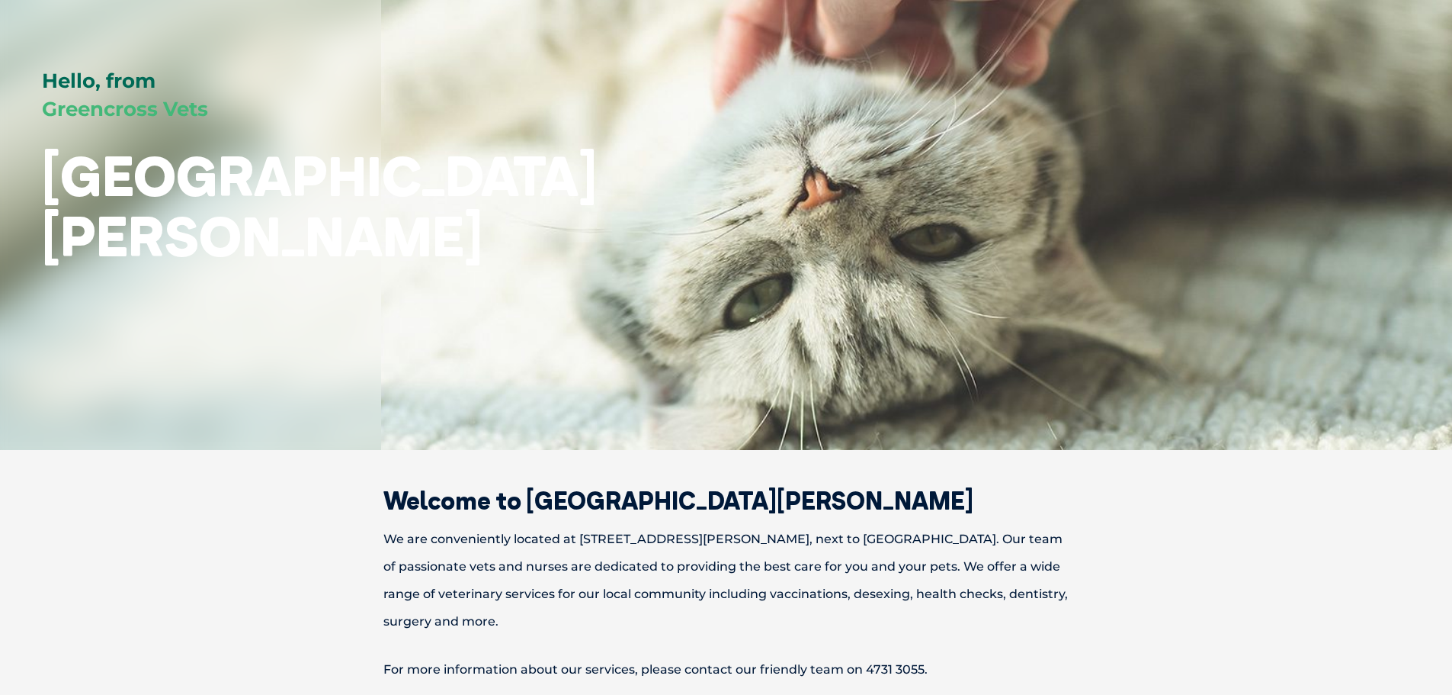
scroll to position [152, 0]
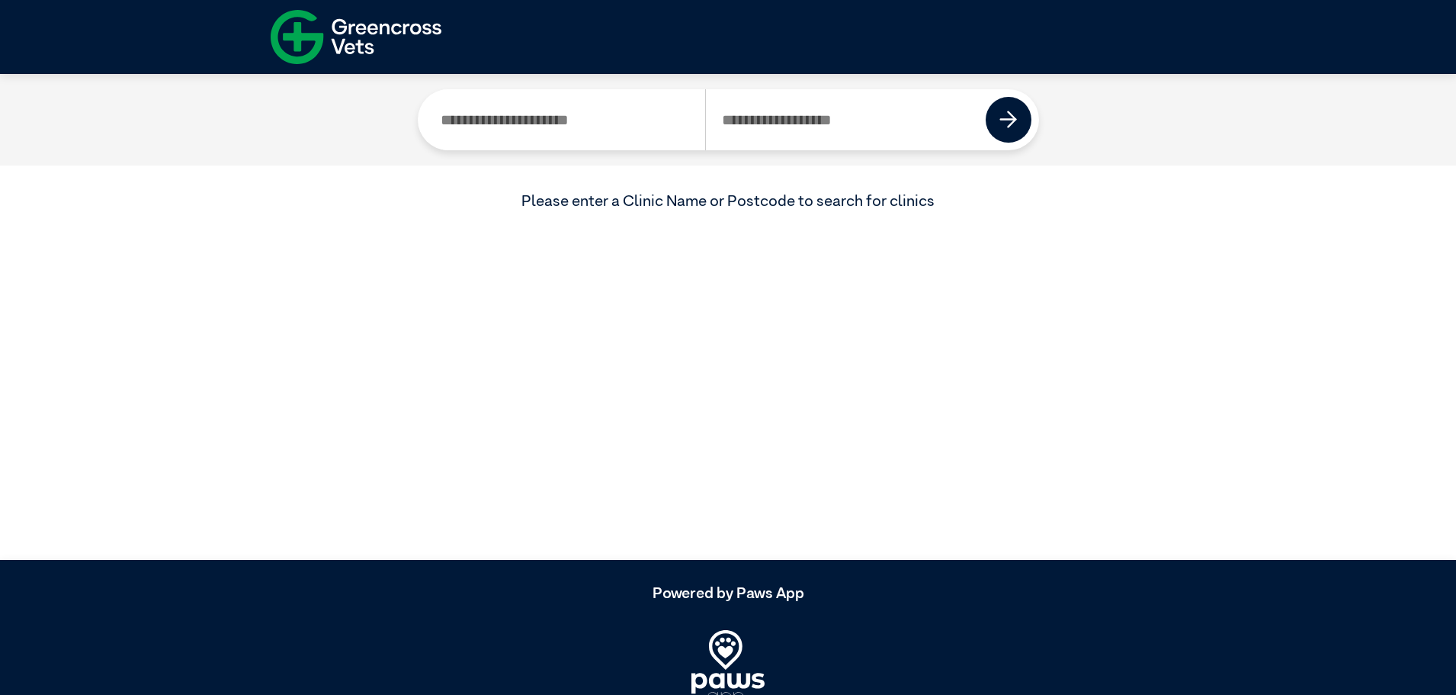
click at [555, 112] on input "Search by Clinic Name" at bounding box center [565, 119] width 281 height 61
type input "**********"
click at [789, 128] on input "Search by Postcode" at bounding box center [845, 119] width 281 height 61
type input "****"
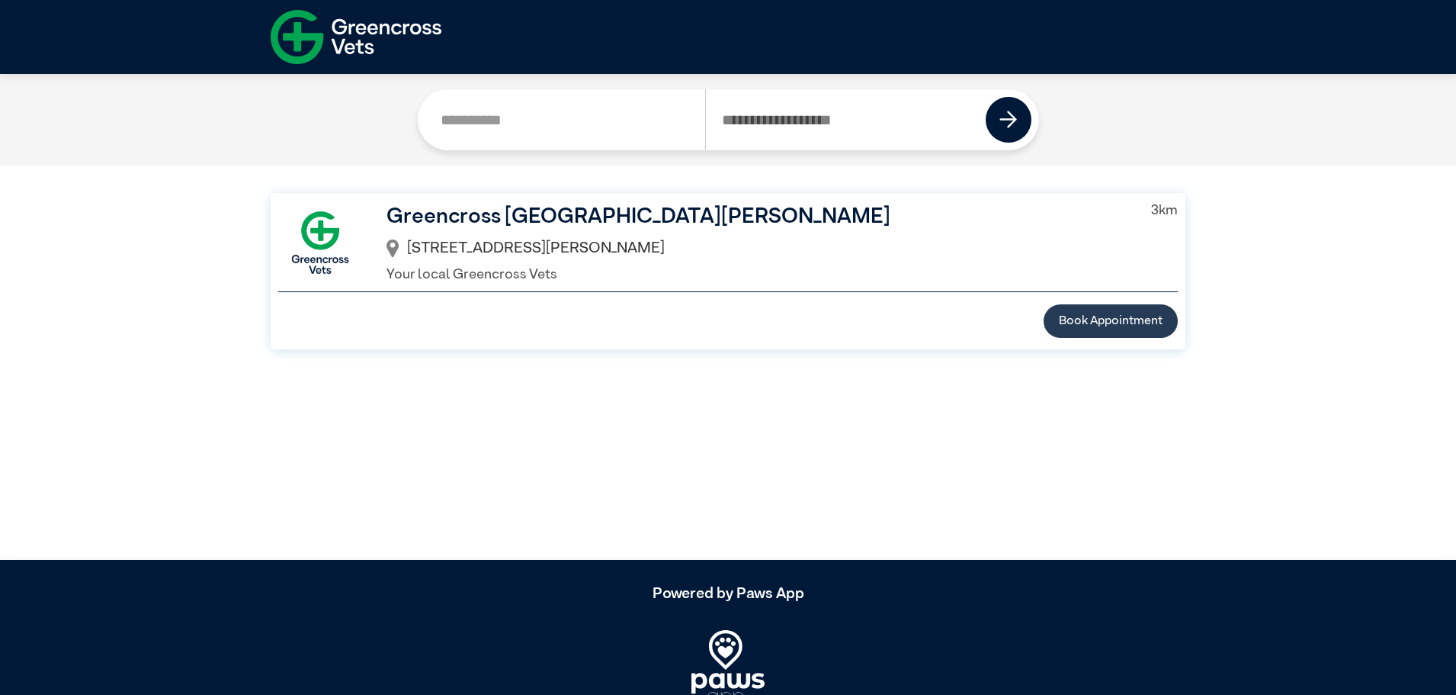
click at [1141, 323] on button "Book Appointment" at bounding box center [1111, 321] width 134 height 34
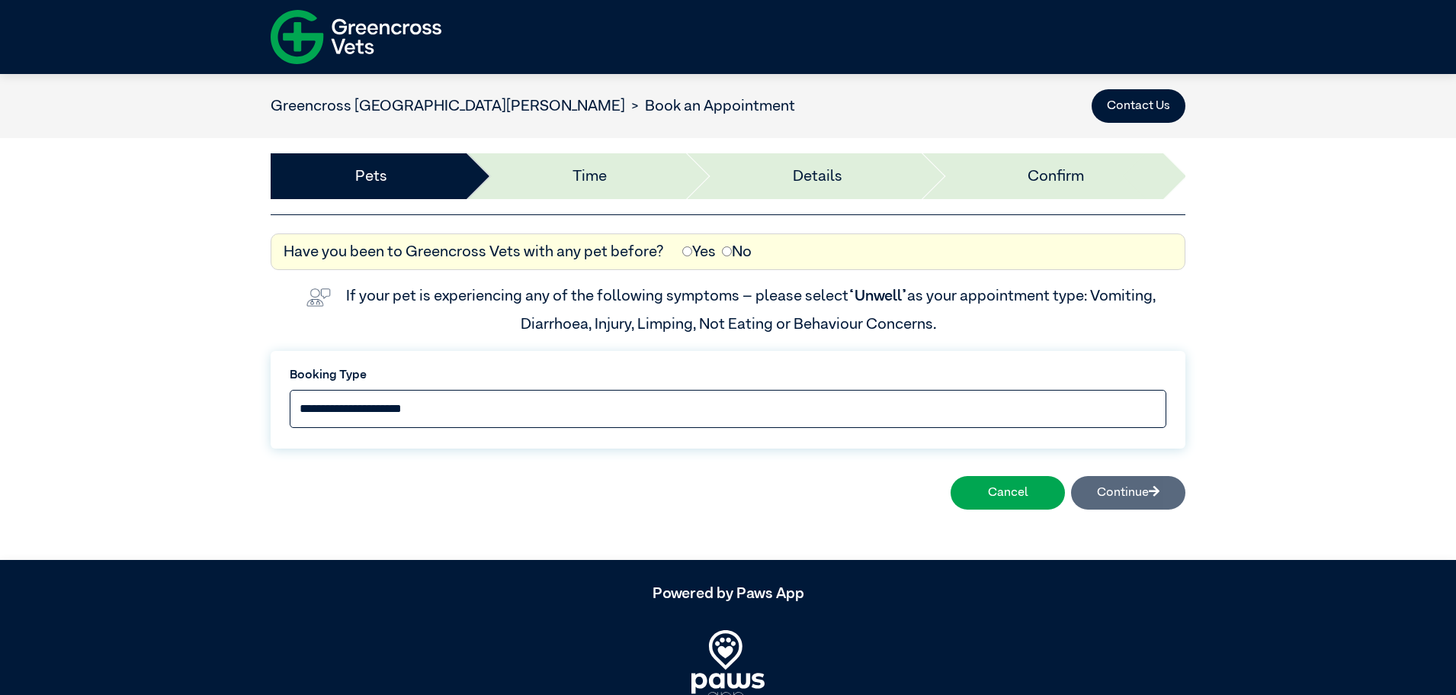
click at [475, 416] on select "**********" at bounding box center [728, 409] width 877 height 38
select select "*****"
click at [290, 390] on select "**********" at bounding box center [728, 409] width 877 height 38
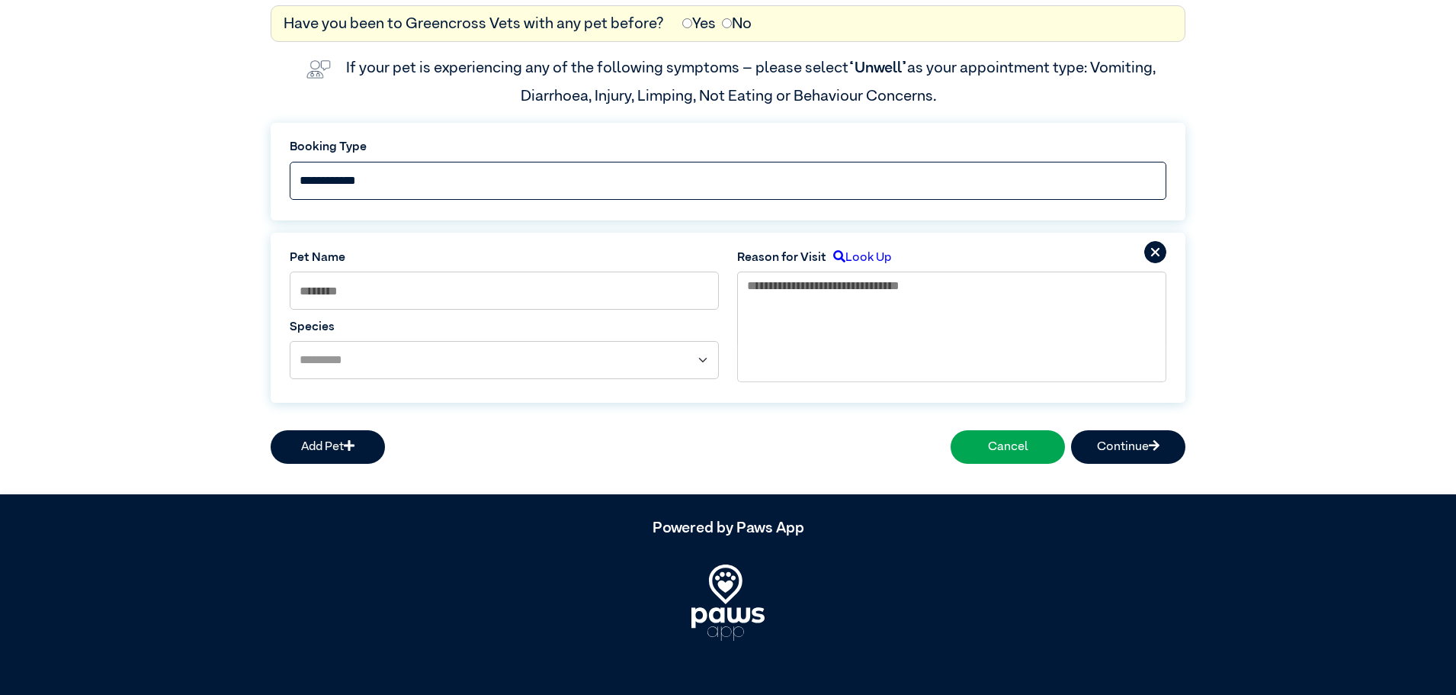
scroll to position [232, 0]
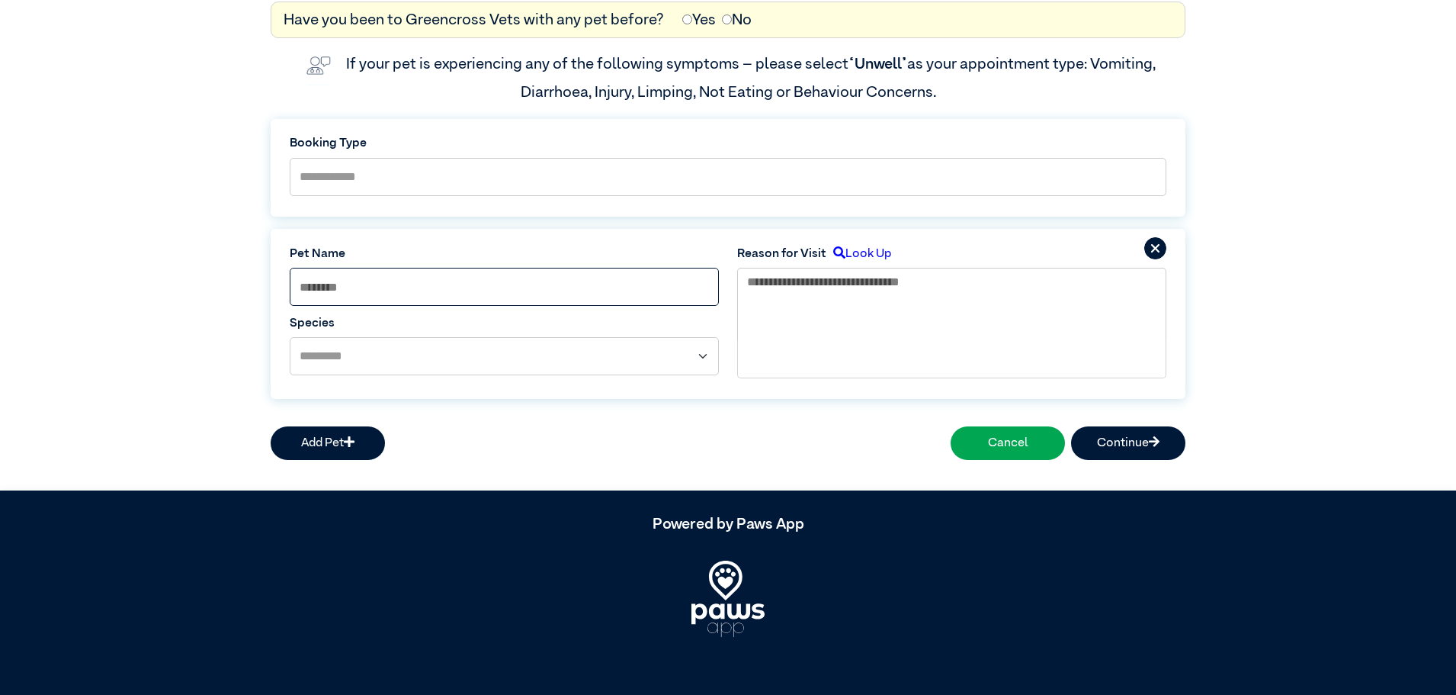
click at [537, 295] on input at bounding box center [504, 287] width 429 height 38
type input "****"
select select "*****"
type textarea "*"
type textarea "**********"
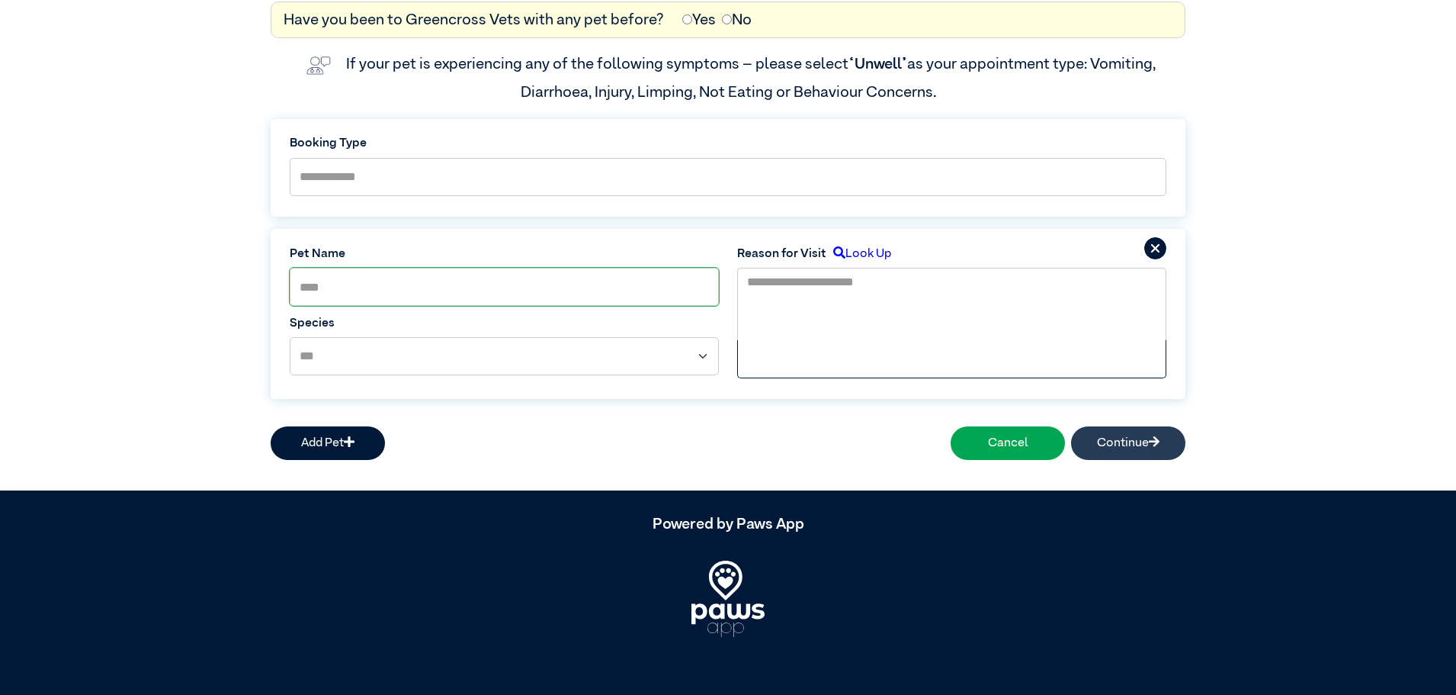
click at [1105, 448] on button "Continue" at bounding box center [1128, 443] width 114 height 34
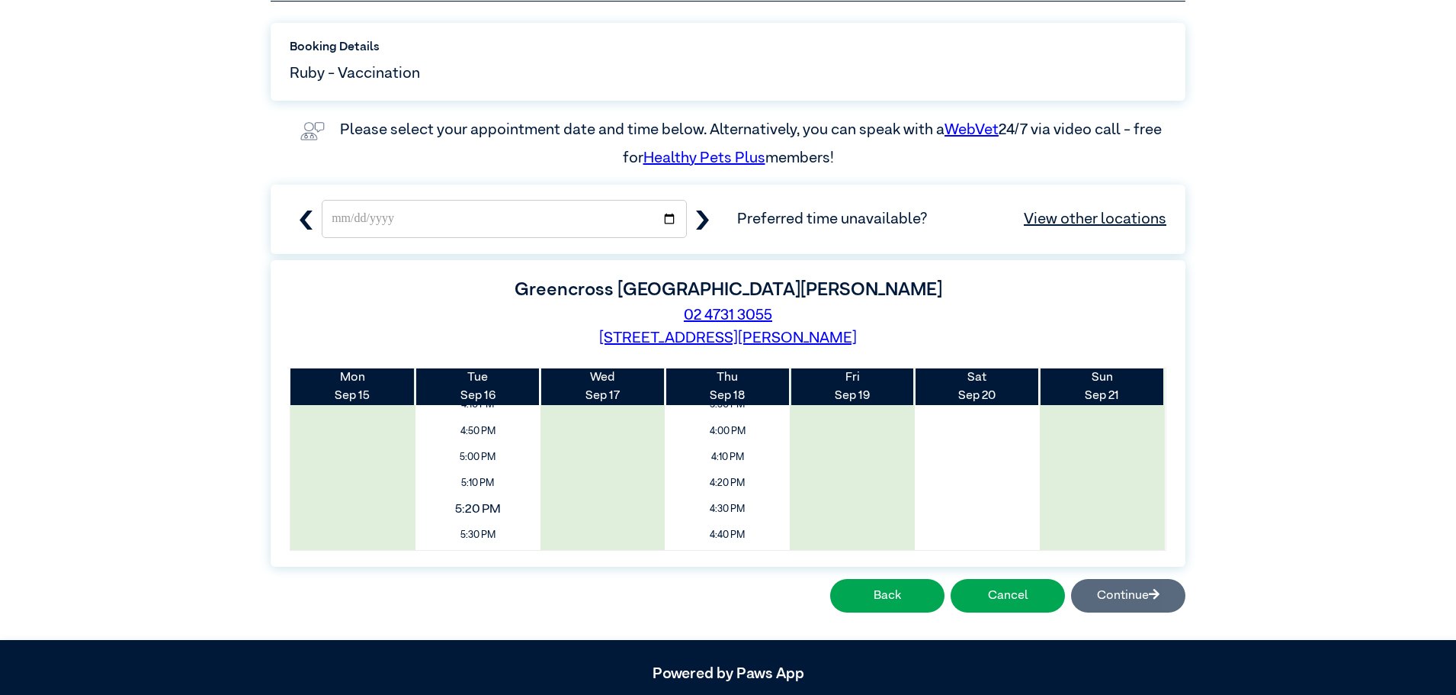
scroll to position [825, 0]
click at [491, 528] on span "5:00 PM" at bounding box center [477, 532] width 149 height 29
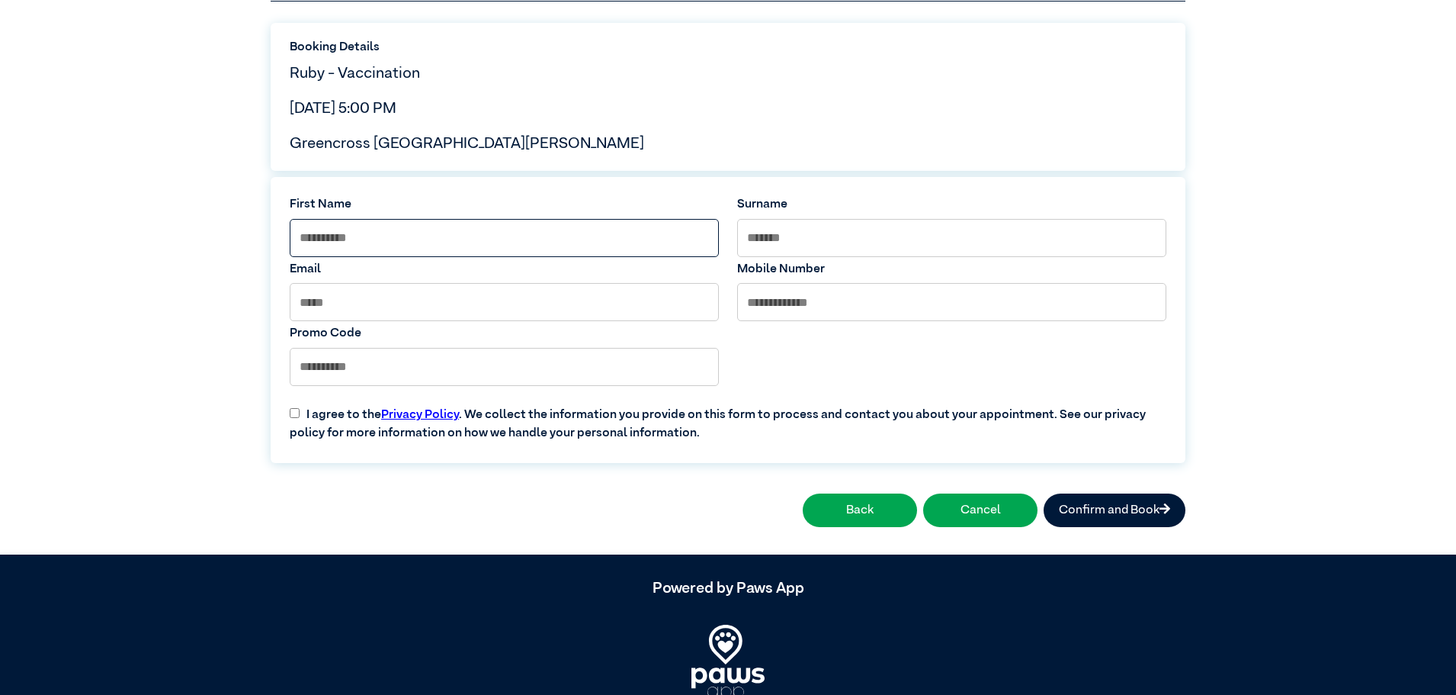
click at [427, 242] on input at bounding box center [504, 238] width 429 height 38
type input "*****"
type input "**********"
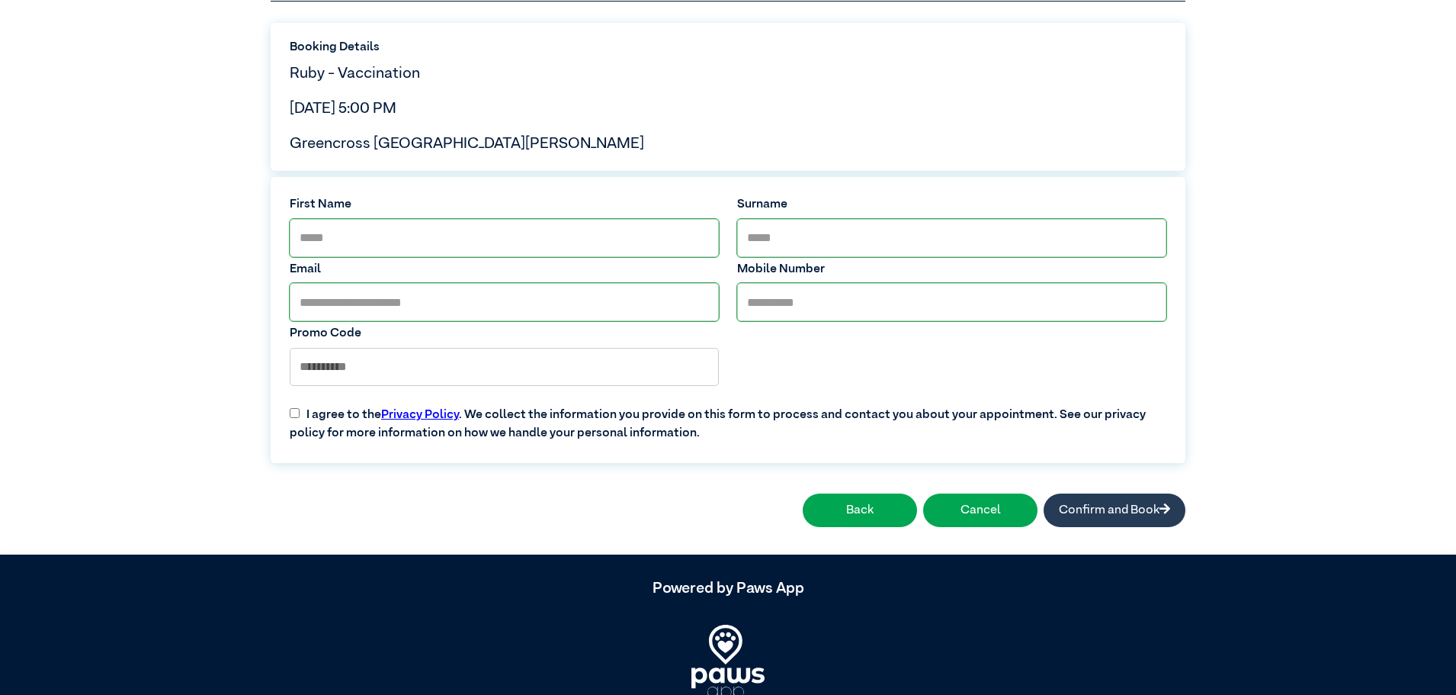
click at [1096, 519] on button "Confirm and Book" at bounding box center [1115, 510] width 142 height 34
